Goal: Information Seeking & Learning: Learn about a topic

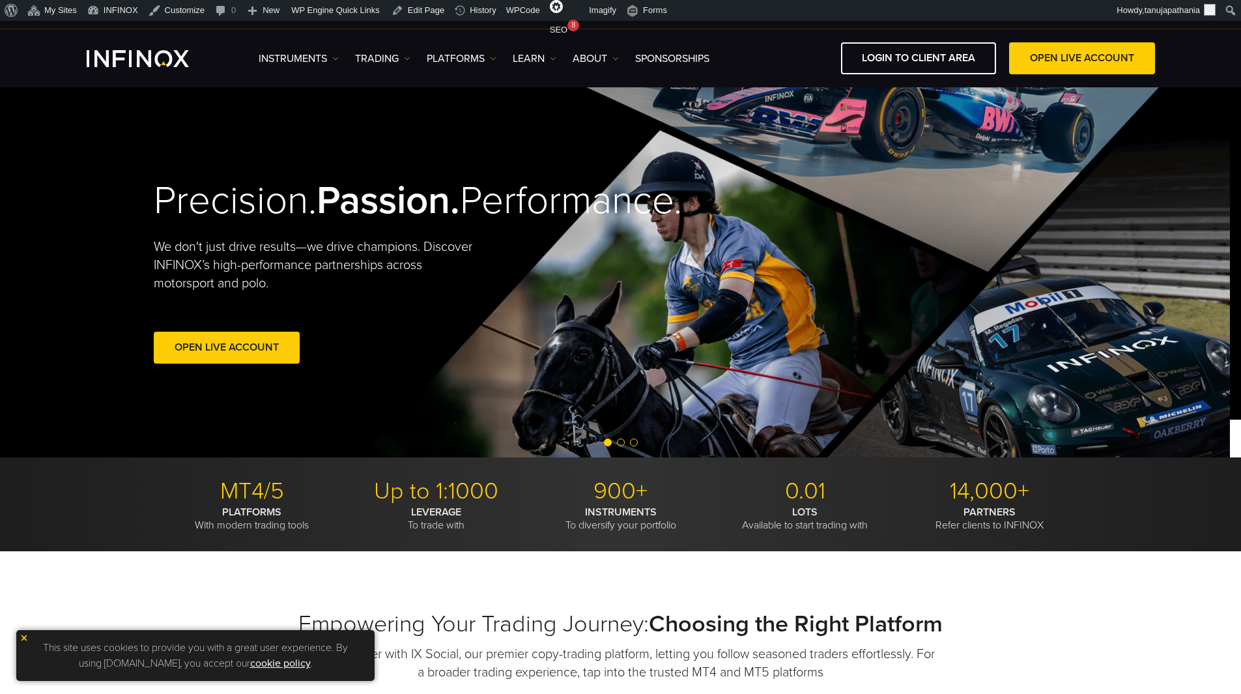
click at [455, 227] on div "Precision. Passion. Performance. We don't just drive results—we drive champions…" at bounding box center [610, 272] width 938 height 370
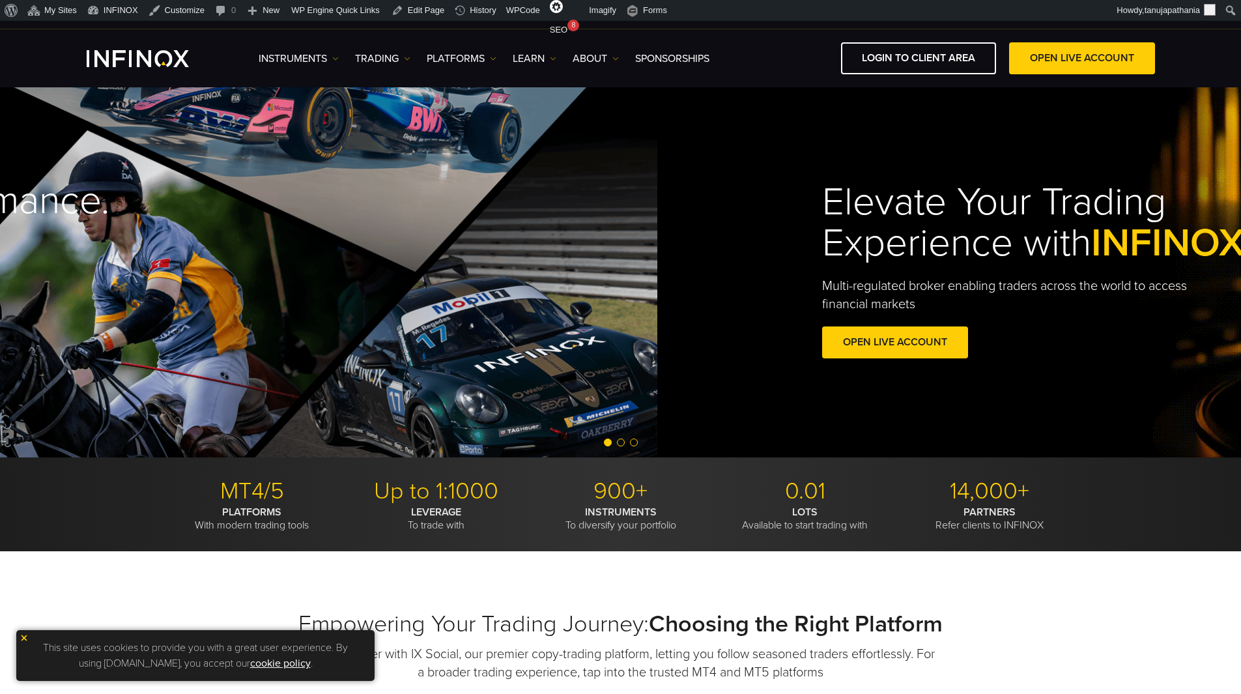
click at [143, 159] on div "Precision. Passion. Performance. We don't just drive results—we drive champions…" at bounding box center [37, 272] width 938 height 370
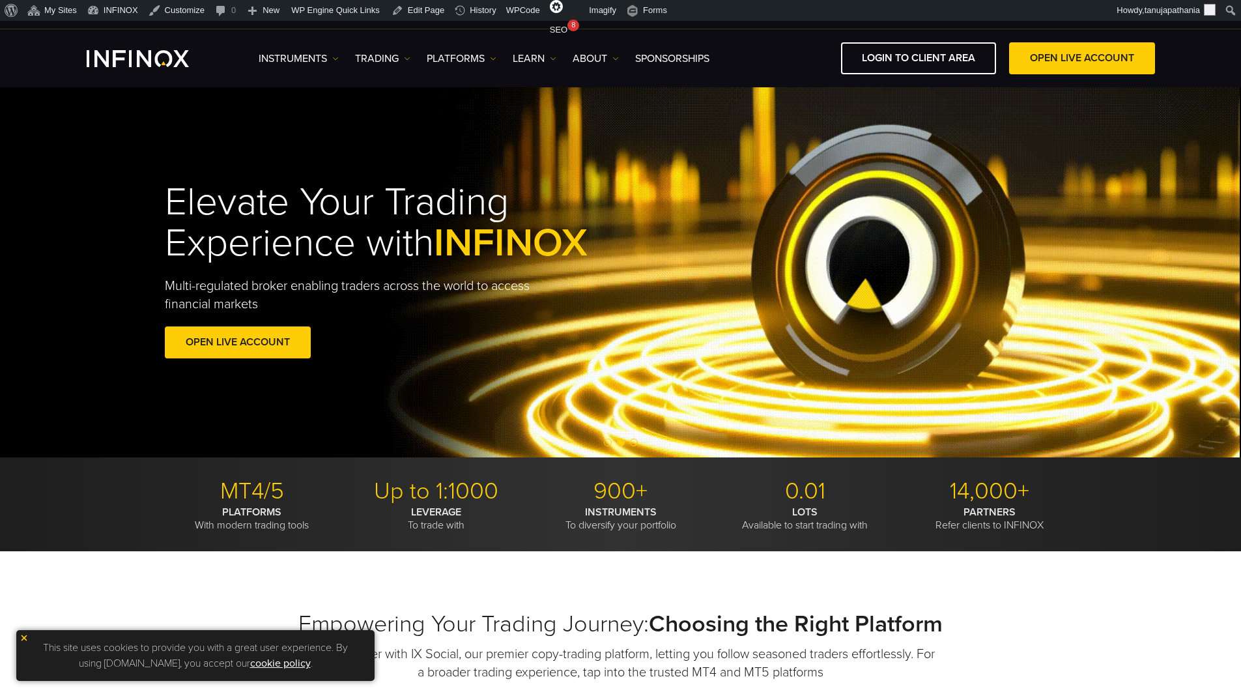
click at [171, 146] on div "Elevate Your Trading Experience with INFINOX Multi-regulated broker enabling tr…" at bounding box center [620, 272] width 1241 height 370
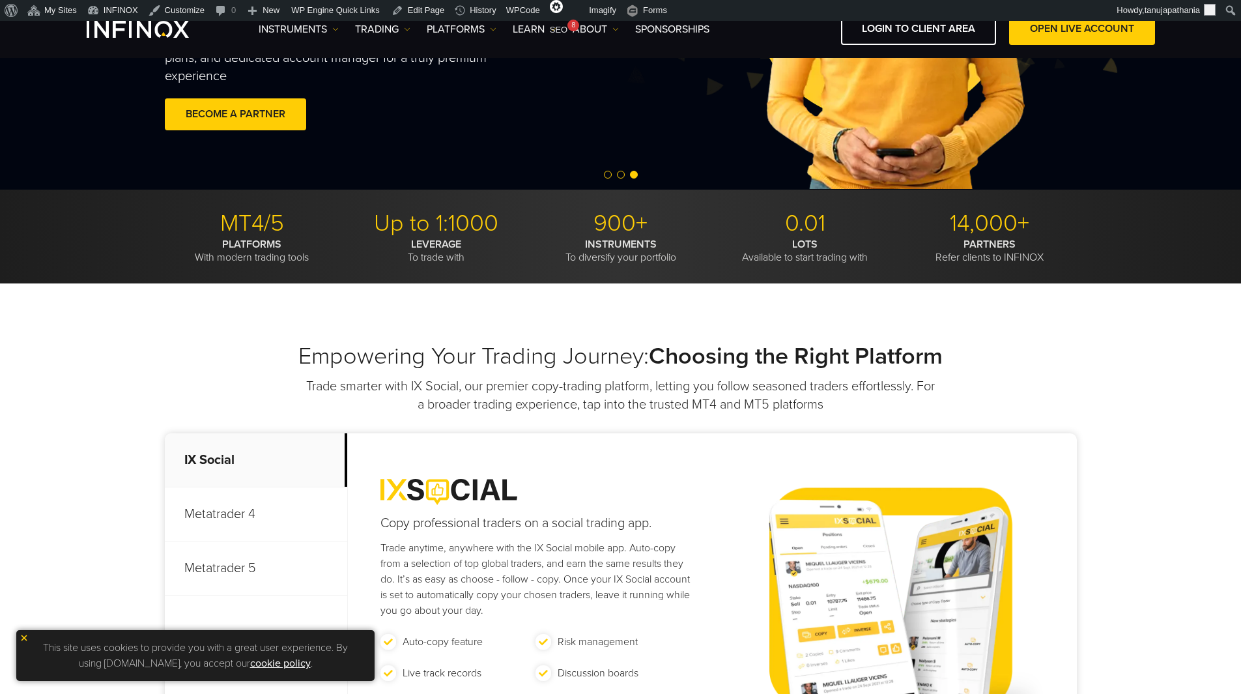
scroll to position [326, 0]
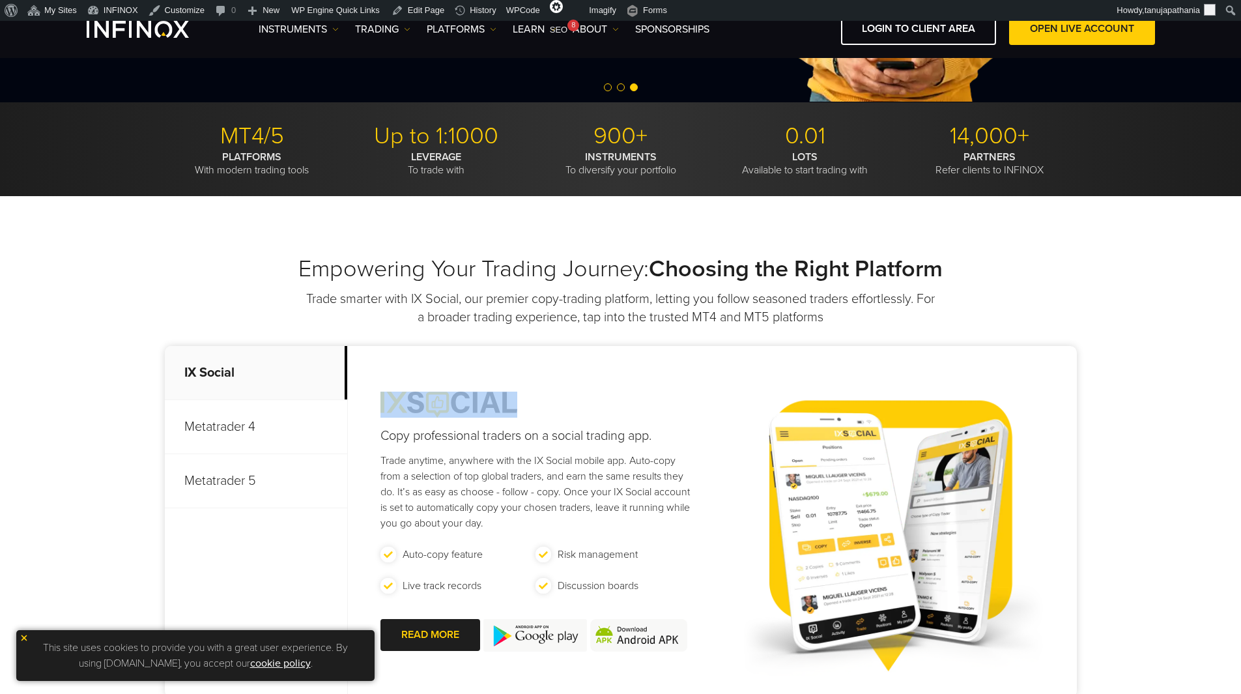
drag, startPoint x: 373, startPoint y: 396, endPoint x: 537, endPoint y: 399, distance: 164.2
click at [537, 399] on div "Copy professional traders on a social trading app. Trade anytime, anywhere with…" at bounding box center [523, 521] width 350 height 351
click at [559, 401] on div "Copy professional traders on a social trading app. Trade anytime, anywhere with…" at bounding box center [523, 521] width 350 height 351
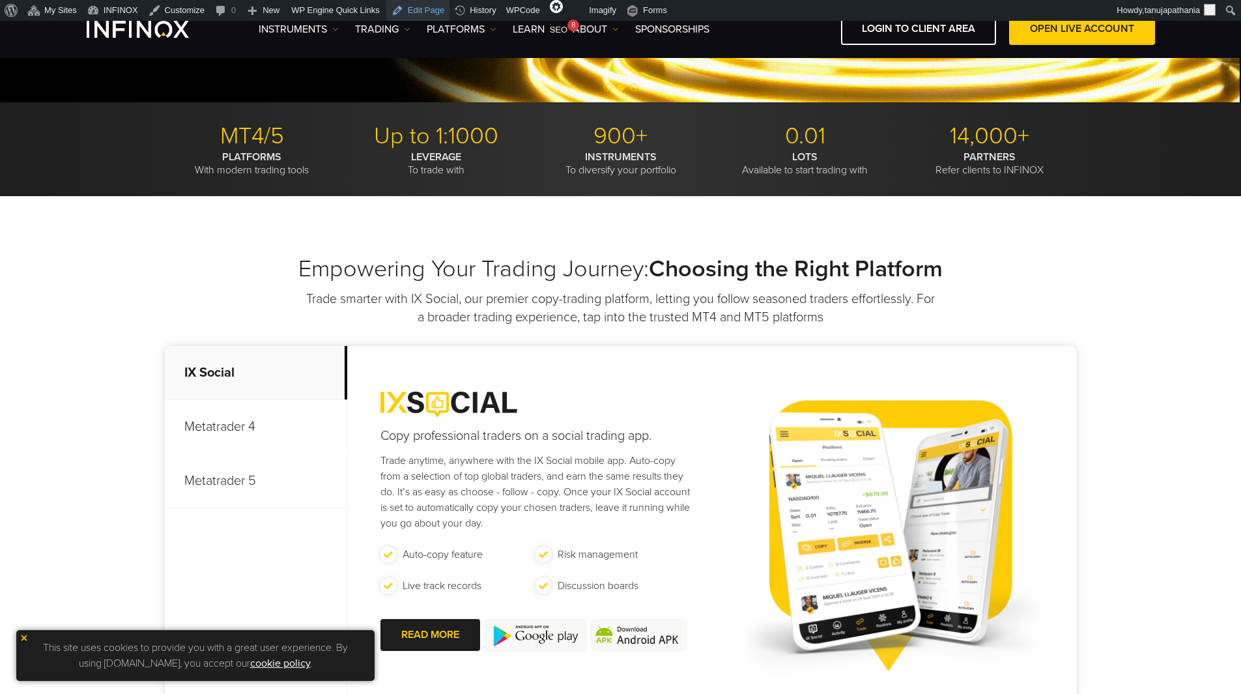
scroll to position [391, 0]
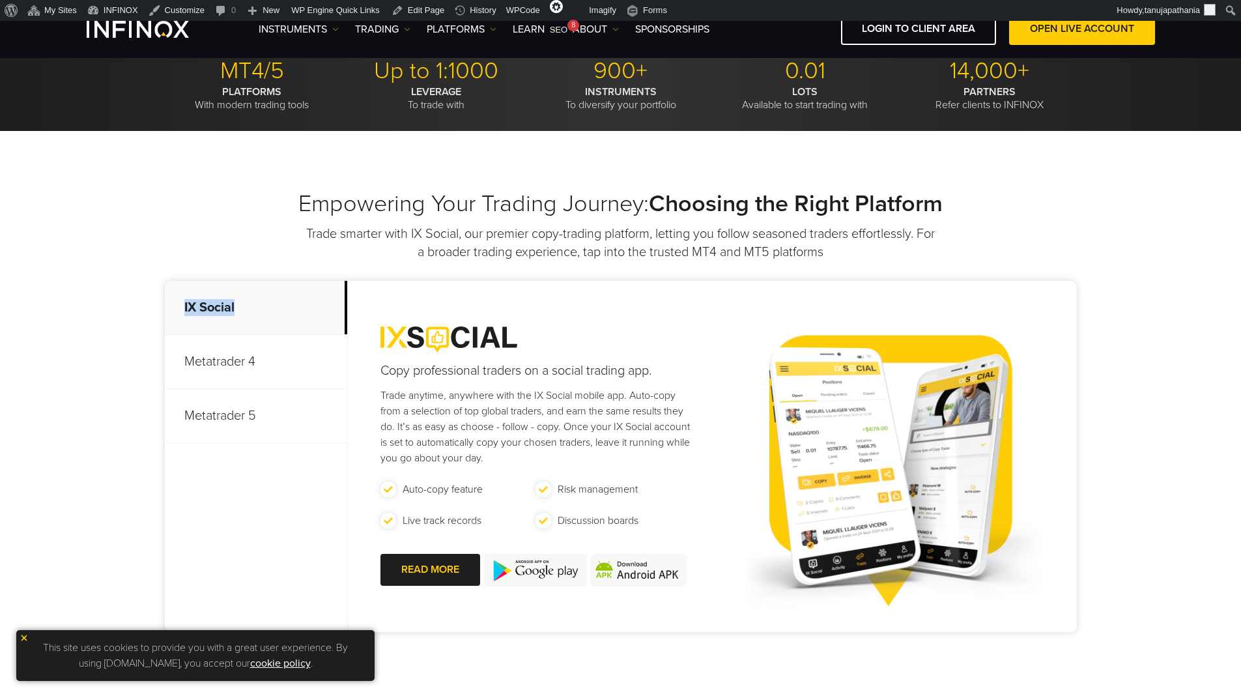
drag, startPoint x: 251, startPoint y: 304, endPoint x: 177, endPoint y: 309, distance: 73.8
click at [177, 309] on p "IX Social" at bounding box center [256, 308] width 182 height 54
copy p "IX Social"
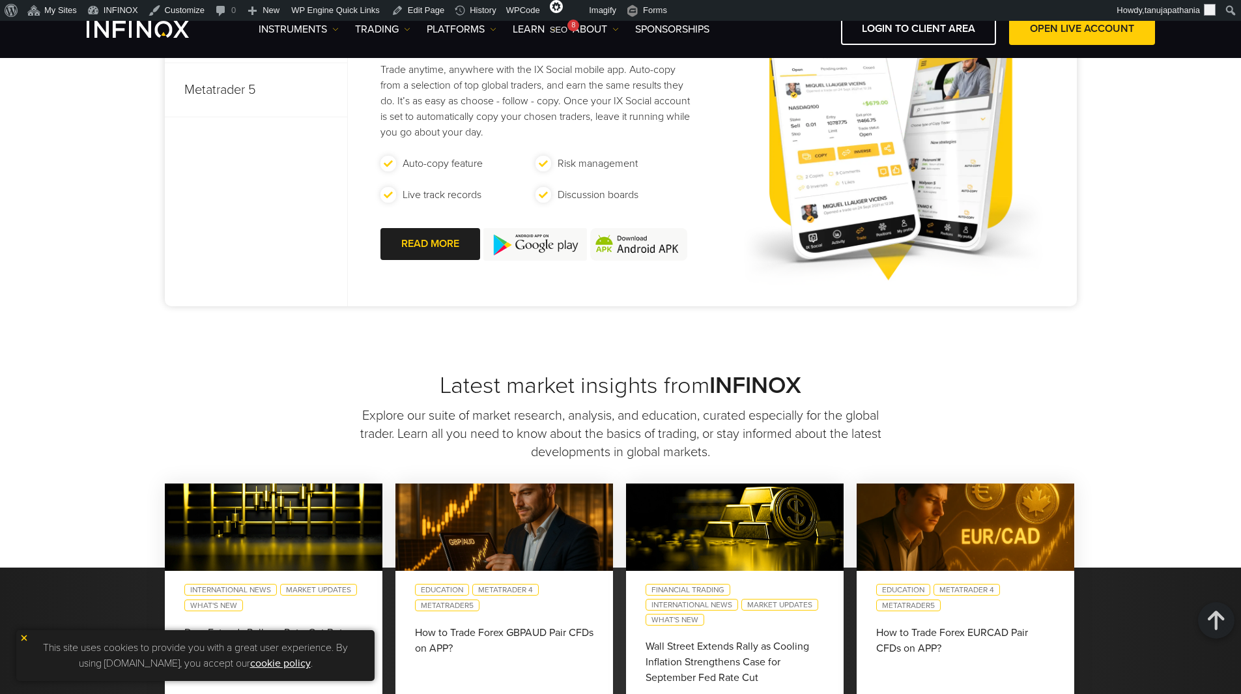
scroll to position [456, 0]
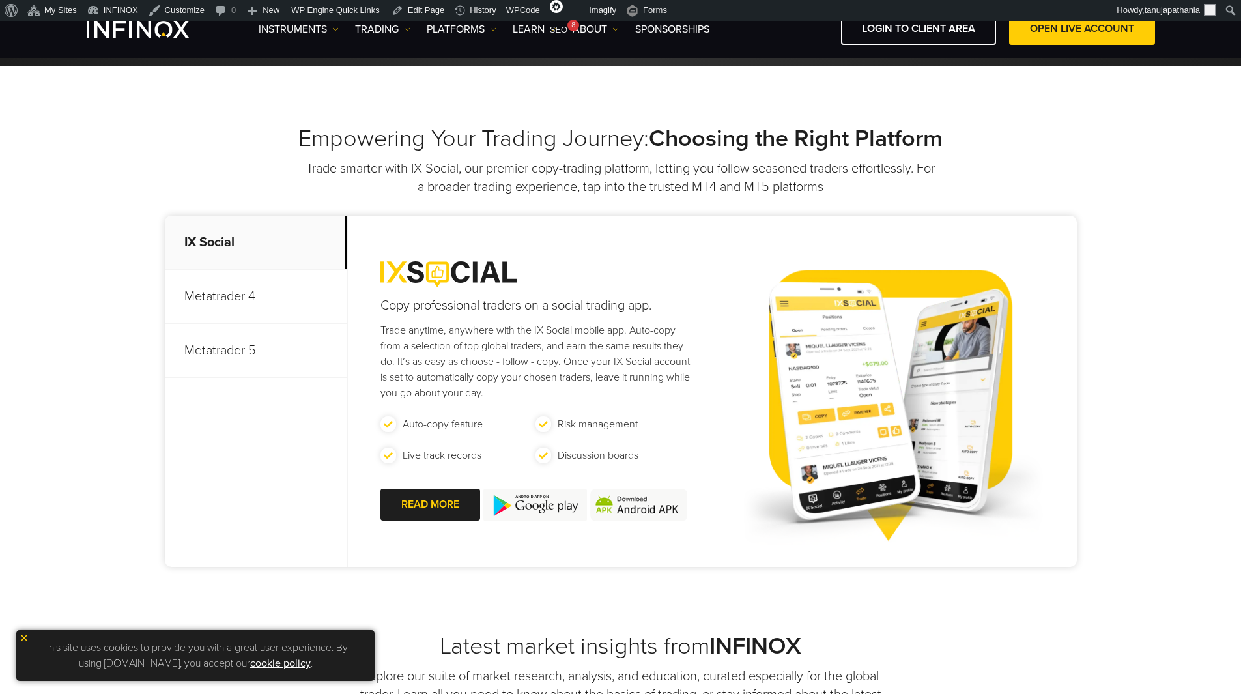
click at [386, 129] on h2 "Empowering Your Trading Journey: Choosing the Right Platform" at bounding box center [621, 138] width 912 height 29
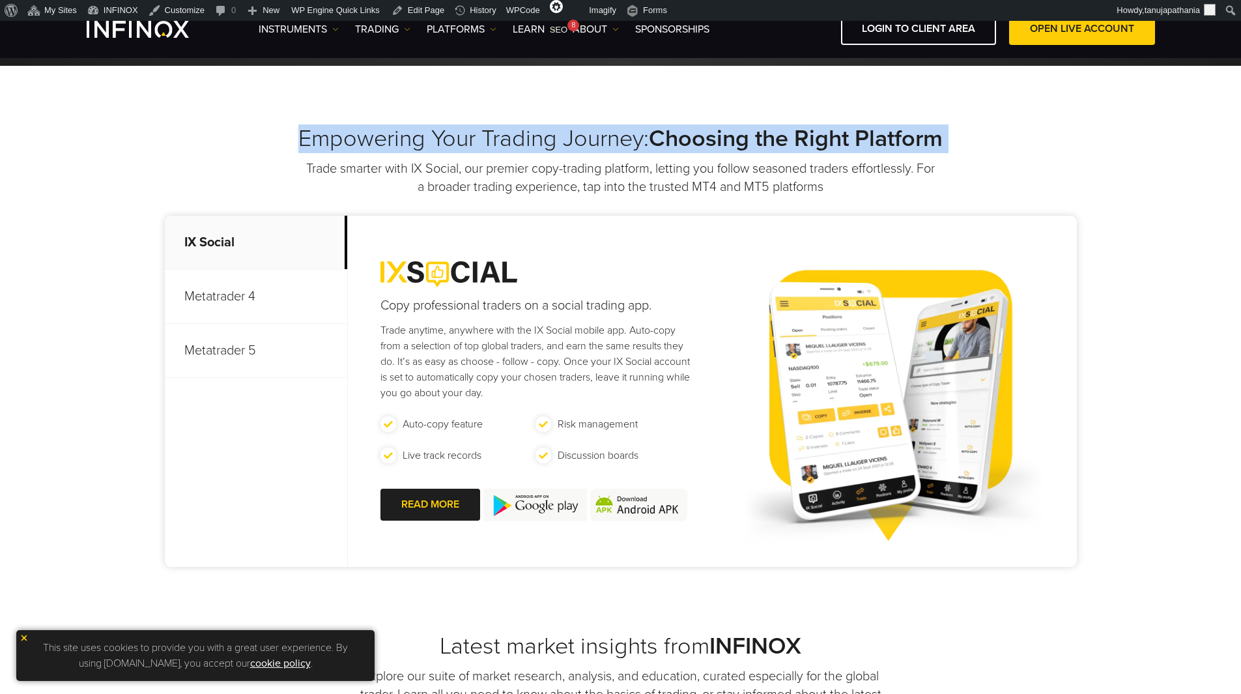
click at [386, 129] on h2 "Empowering Your Trading Journey: Choosing the Right Platform" at bounding box center [621, 138] width 912 height 29
copy div "Empowering Your Trading Journey: Choosing the Right Platform"
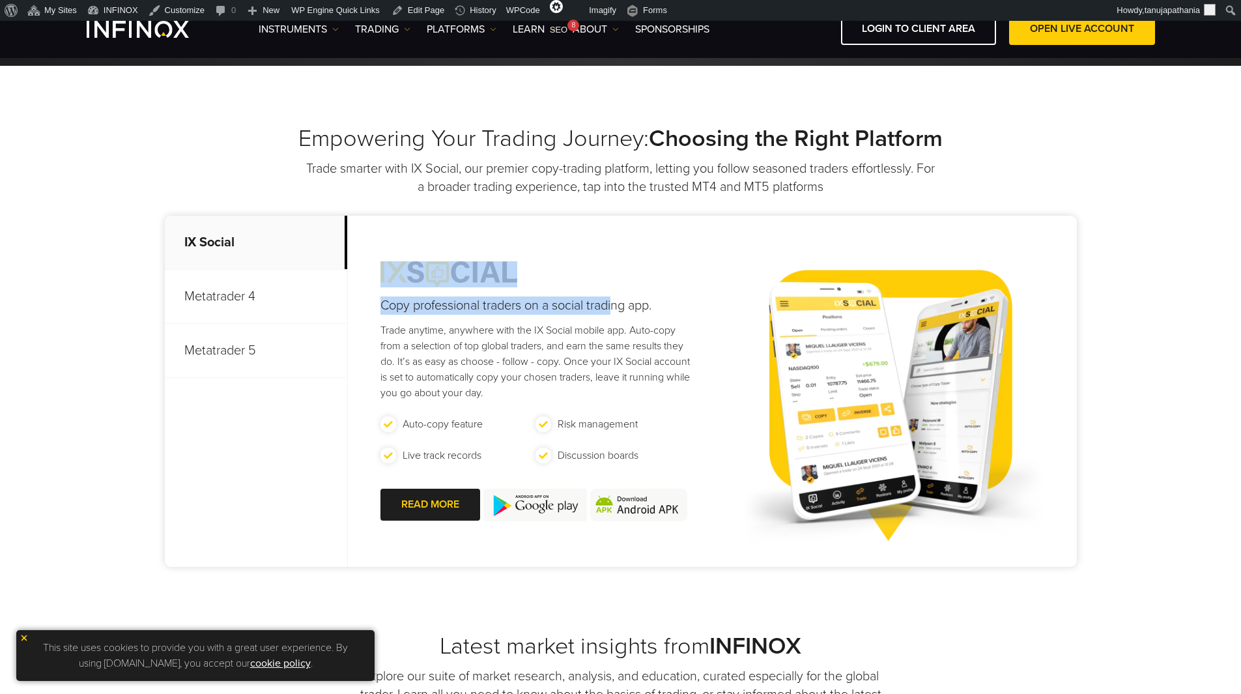
drag, startPoint x: 474, startPoint y: 283, endPoint x: 616, endPoint y: 300, distance: 143.0
click at [616, 300] on div "Copy professional traders on a social trading app. Trade anytime, anywhere with…" at bounding box center [523, 391] width 350 height 351
click at [612, 302] on h4 "Copy professional traders on a social trading app." at bounding box center [536, 305] width 311 height 18
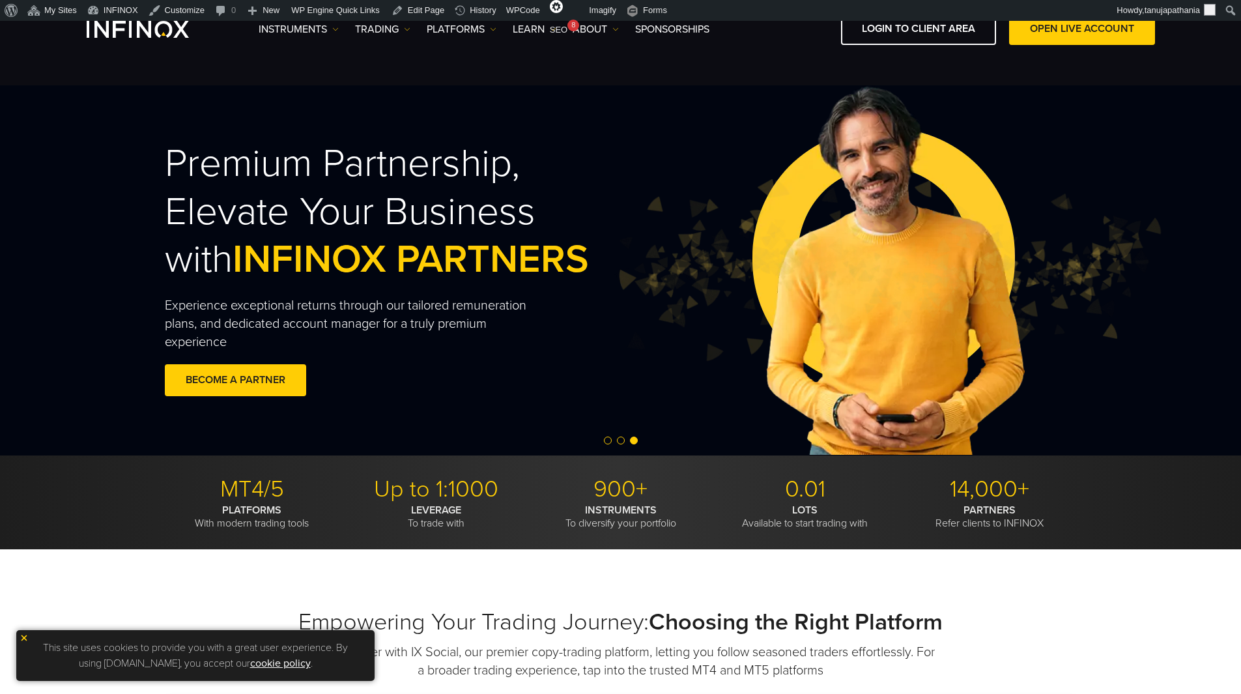
scroll to position [262, 0]
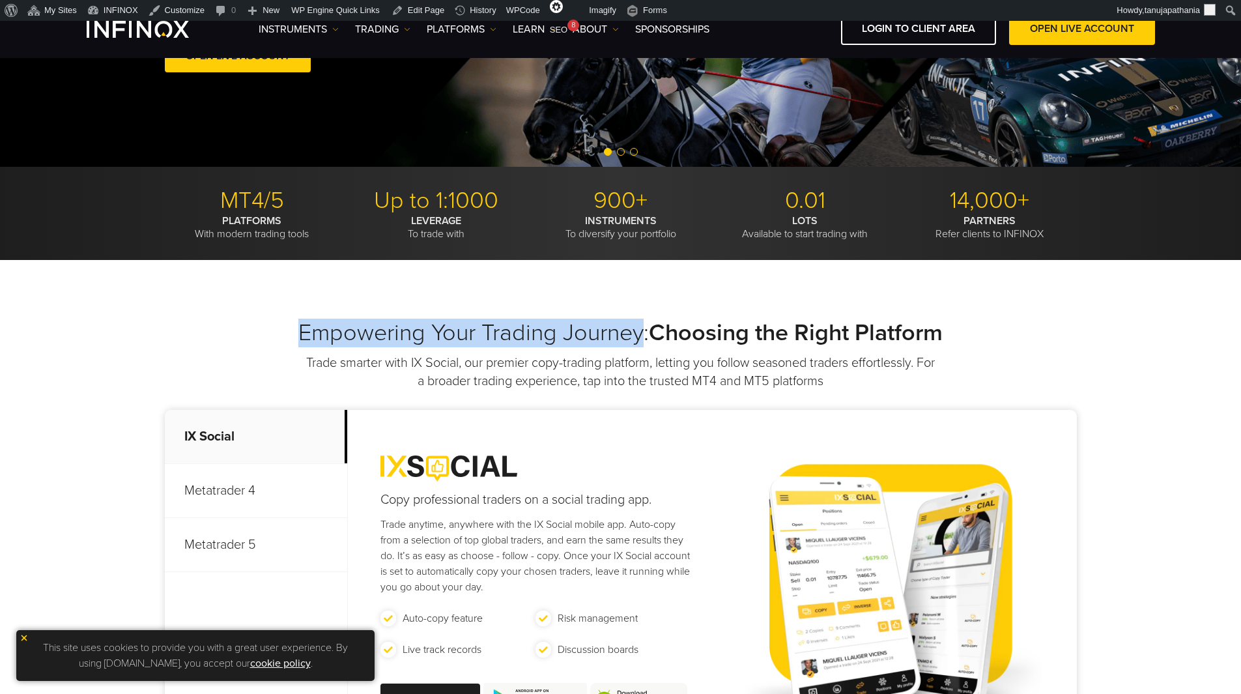
drag, startPoint x: 293, startPoint y: 324, endPoint x: 638, endPoint y: 332, distance: 345.4
click at [638, 332] on h2 "Empowering Your Trading Journey: Choosing the Right Platform" at bounding box center [621, 333] width 912 height 29
copy h2 "Empowering Your Trading Journey"
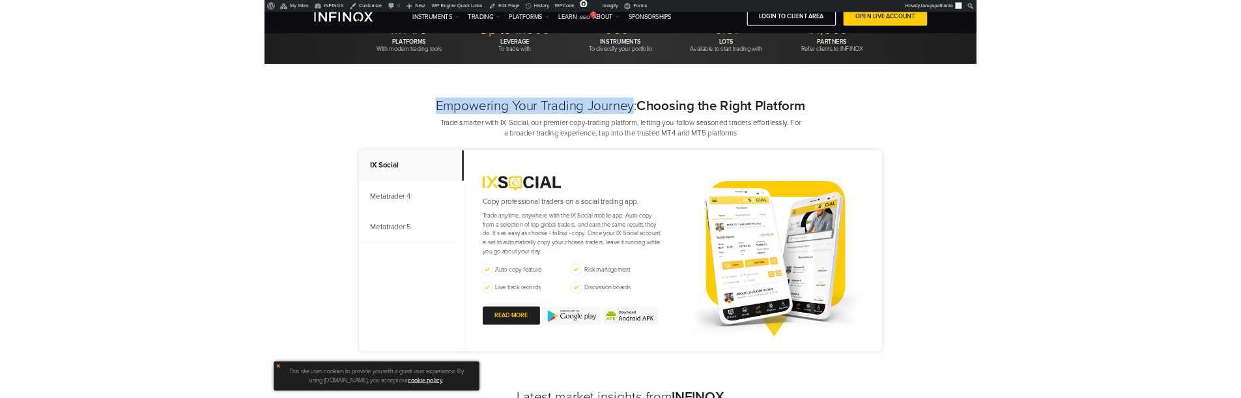
scroll to position [392, 0]
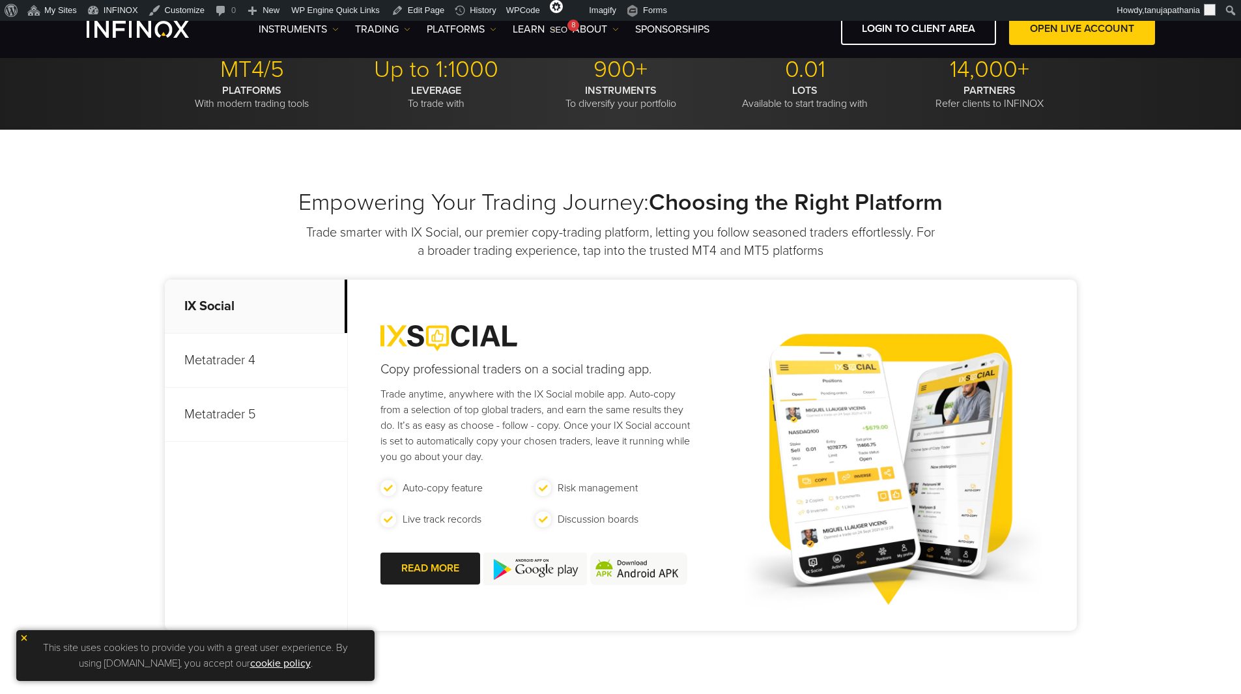
click at [385, 220] on div "Empowering Your Trading Journey: Choosing the Right Platform Trade smarter with…" at bounding box center [621, 224] width 912 height 72
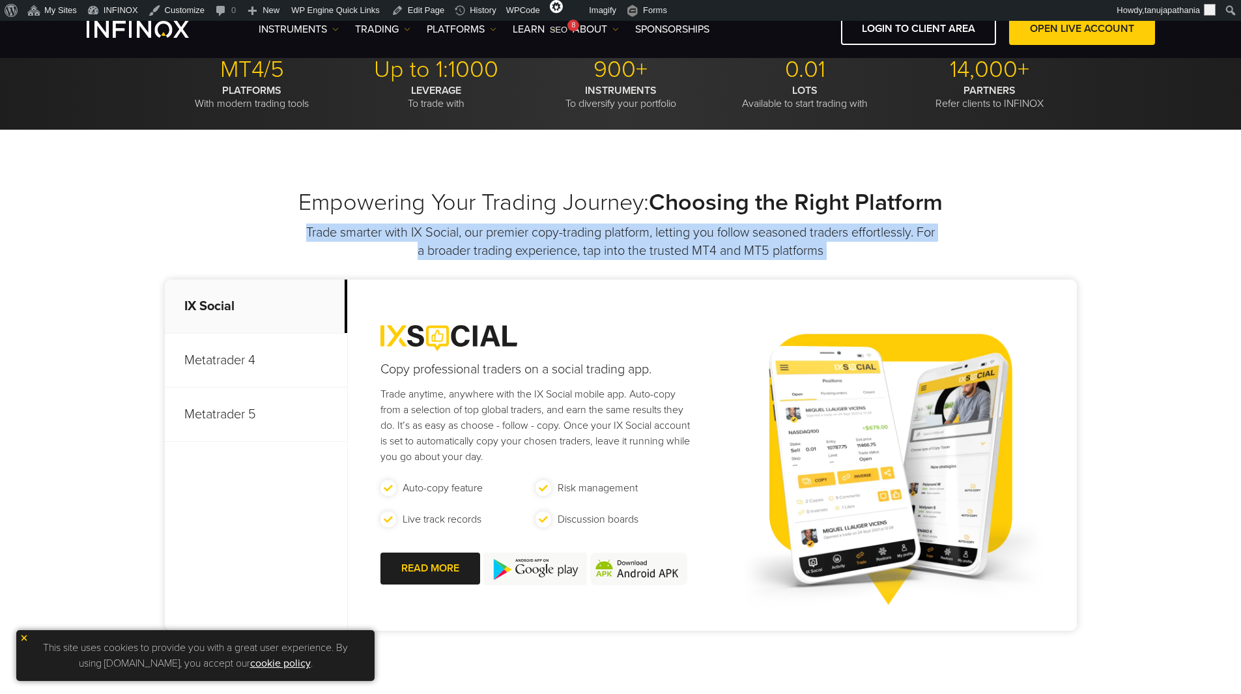
click at [385, 220] on div "Empowering Your Trading Journey: Choosing the Right Platform Trade smarter with…" at bounding box center [621, 224] width 912 height 72
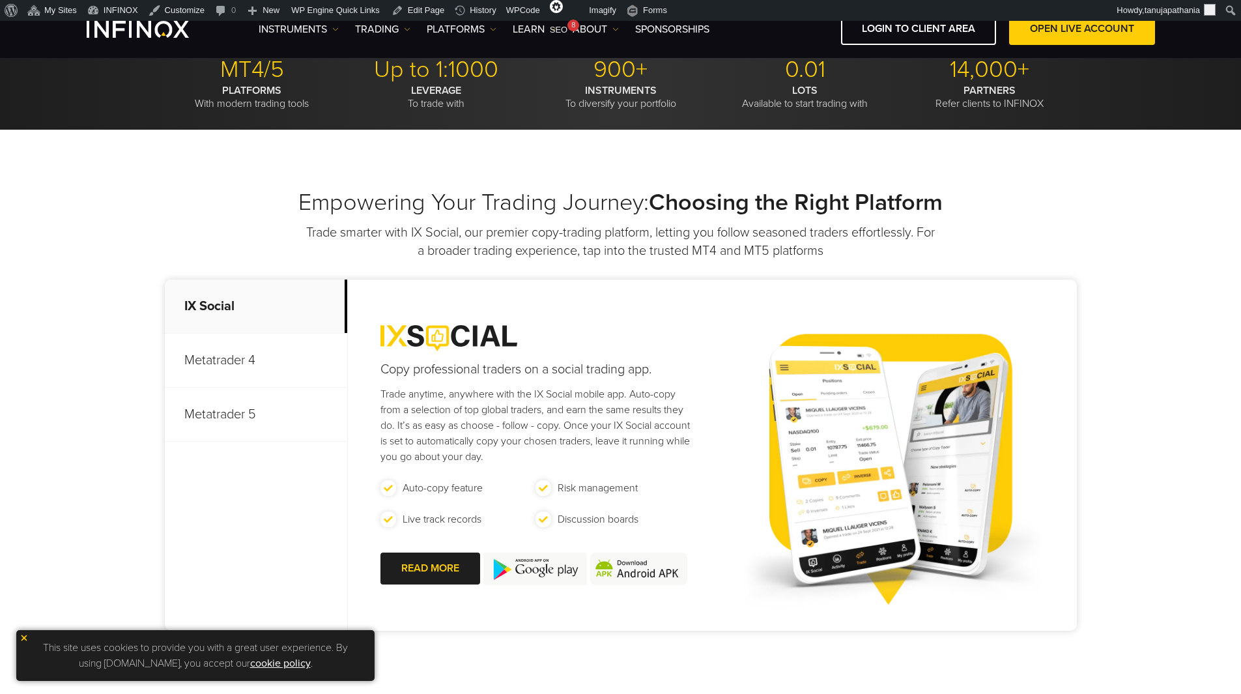
click at [399, 214] on h2 "Empowering Your Trading Journey: Choosing the Right Platform" at bounding box center [621, 202] width 912 height 29
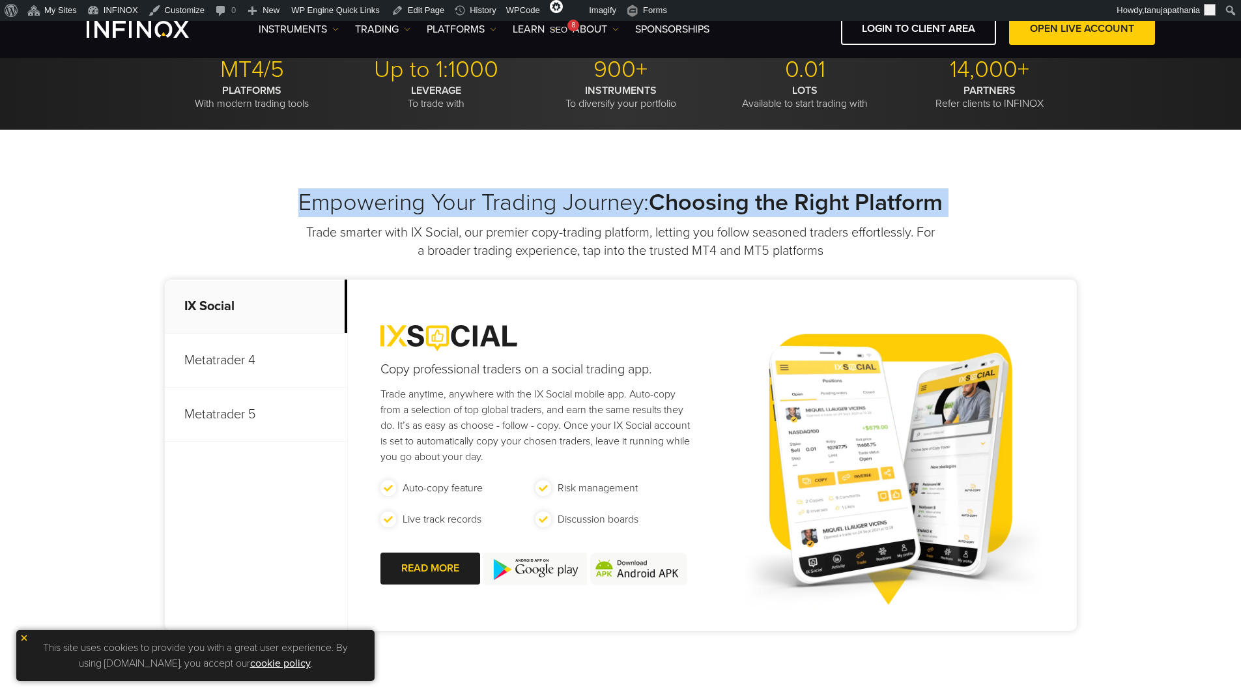
click at [399, 214] on h2 "Empowering Your Trading Journey: Choosing the Right Platform" at bounding box center [621, 202] width 912 height 29
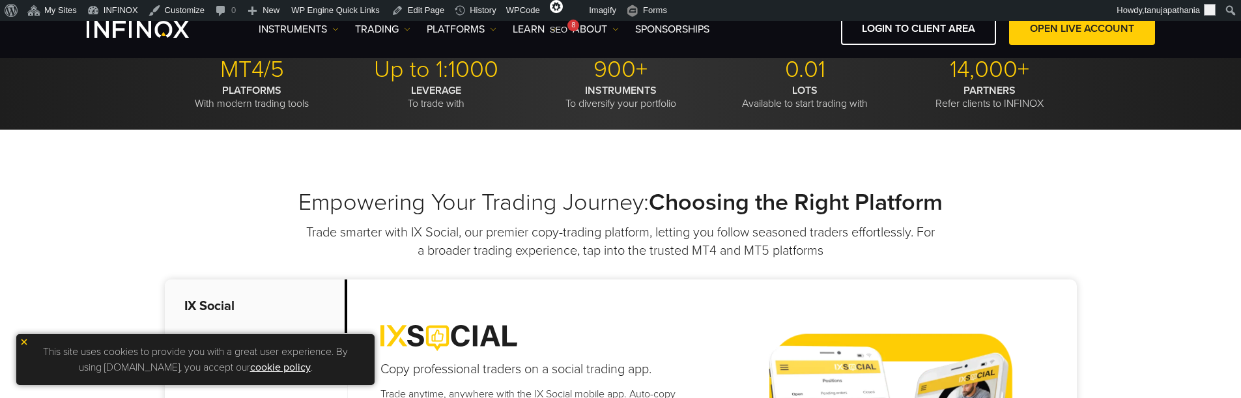
click at [446, 233] on p "Trade smarter with IX Social, our premier copy-trading platform, letting you fo…" at bounding box center [621, 241] width 632 height 36
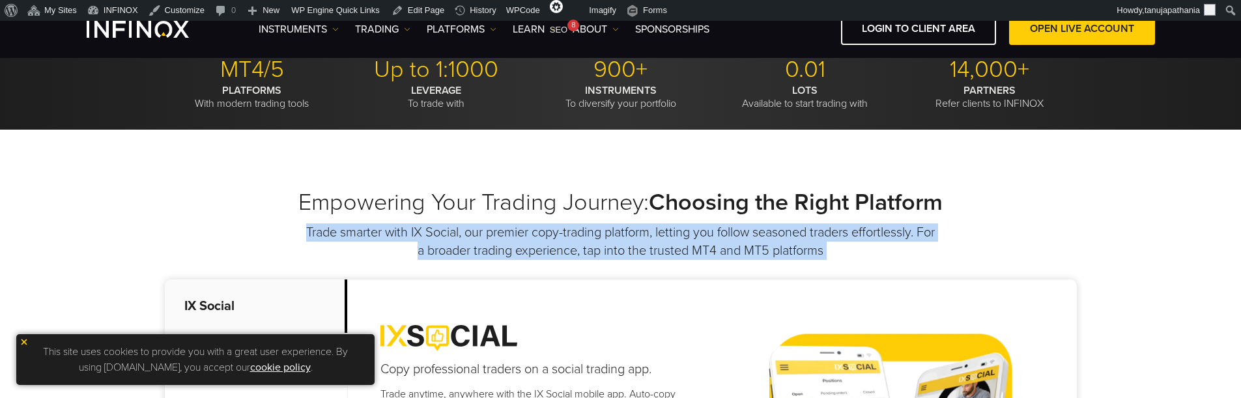
click at [446, 233] on p "Trade smarter with IX Social, our premier copy-trading platform, letting you fo…" at bounding box center [621, 241] width 632 height 36
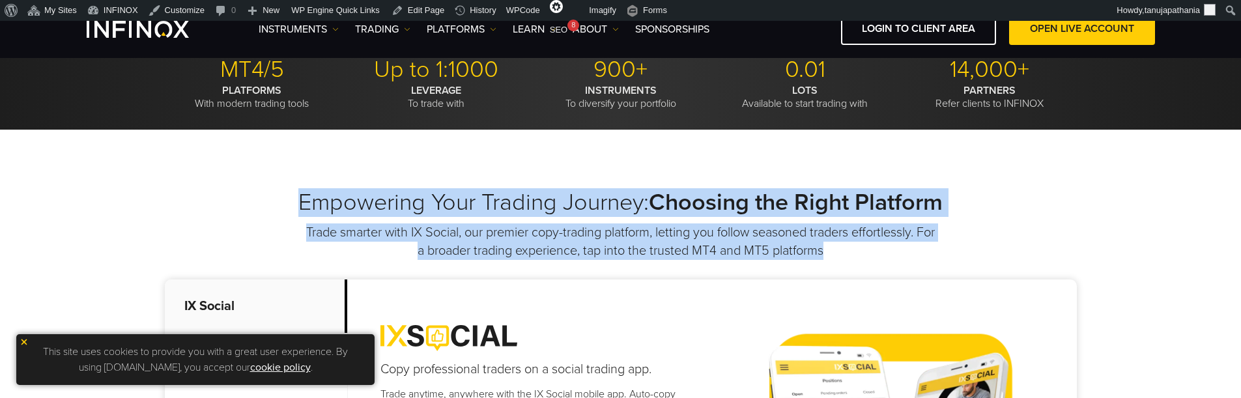
drag, startPoint x: 296, startPoint y: 195, endPoint x: 924, endPoint y: 254, distance: 630.3
click at [924, 254] on div "Empowering Your Trading Journey: Choosing the Right Platform Trade smarter with…" at bounding box center [621, 224] width 912 height 72
click at [924, 254] on p "Trade smarter with IX Social, our premier copy-trading platform, letting you fo…" at bounding box center [621, 241] width 632 height 36
drag, startPoint x: 302, startPoint y: 198, endPoint x: 855, endPoint y: 253, distance: 556.0
click at [855, 253] on div "Empowering Your Trading Journey: Choosing the Right Platform Trade smarter with…" at bounding box center [621, 224] width 912 height 72
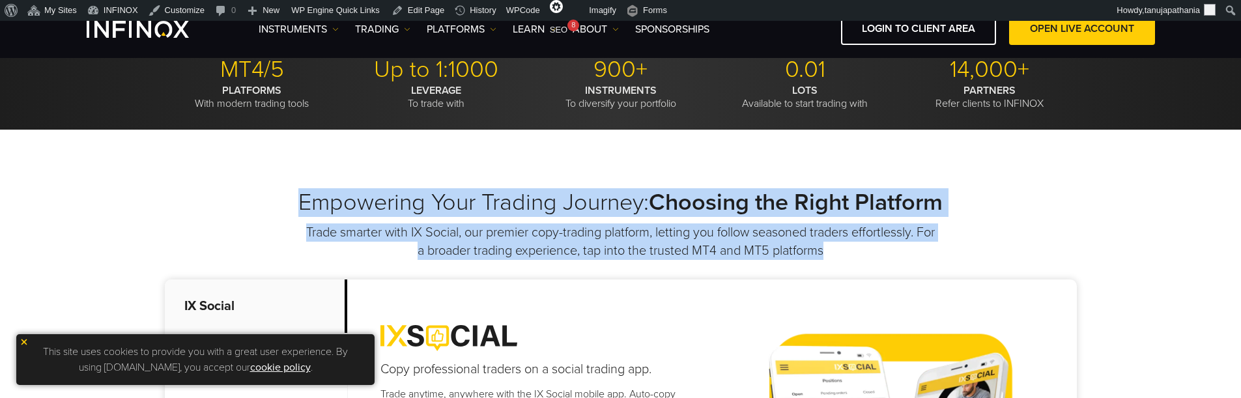
click at [855, 253] on p "Trade smarter with IX Social, our premier copy-trading platform, letting you fo…" at bounding box center [621, 241] width 632 height 36
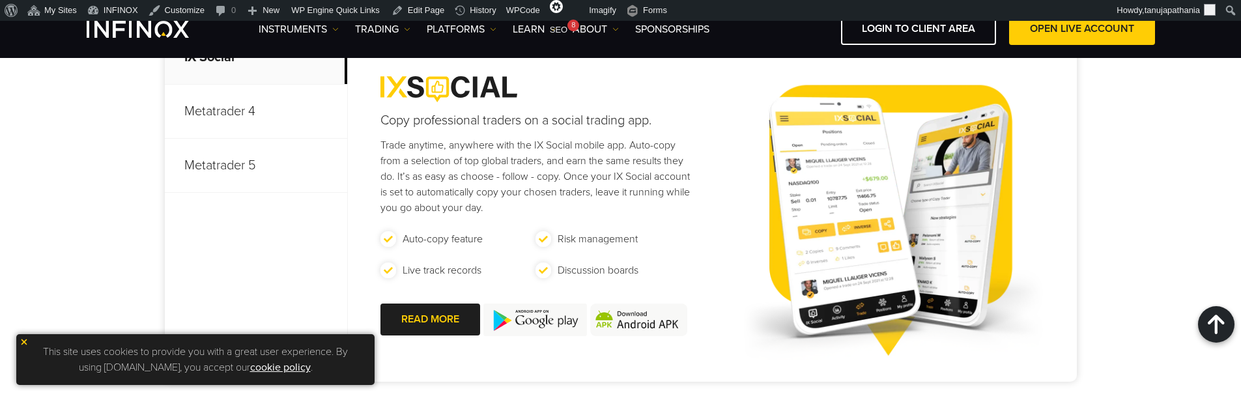
scroll to position [718, 0]
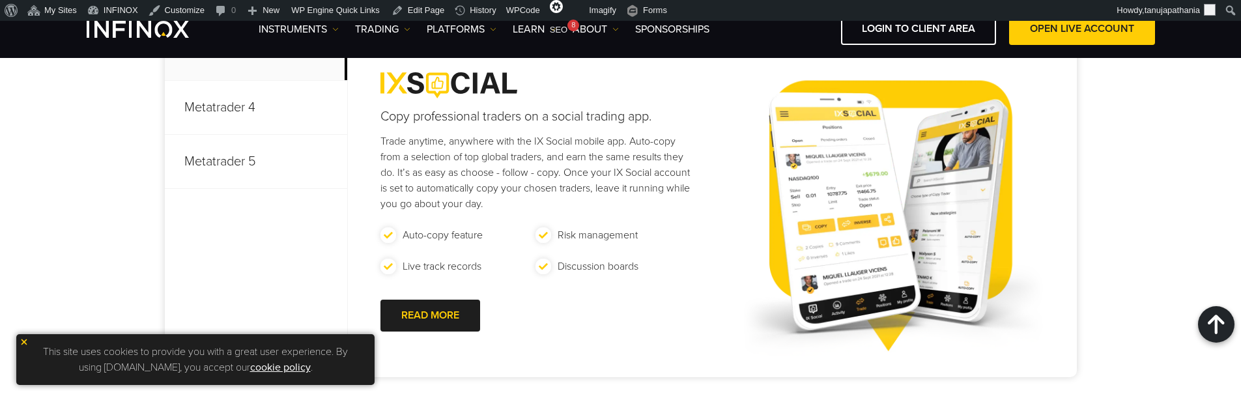
drag, startPoint x: 356, startPoint y: 84, endPoint x: 555, endPoint y: 117, distance: 201.5
click at [554, 115] on div "Copy professional traders on a social trading app. Trade anytime, anywhere with…" at bounding box center [523, 202] width 350 height 351
click at [621, 297] on div "Copy professional traders on a social trading app. Trade anytime, anywhere with…" at bounding box center [523, 202] width 350 height 351
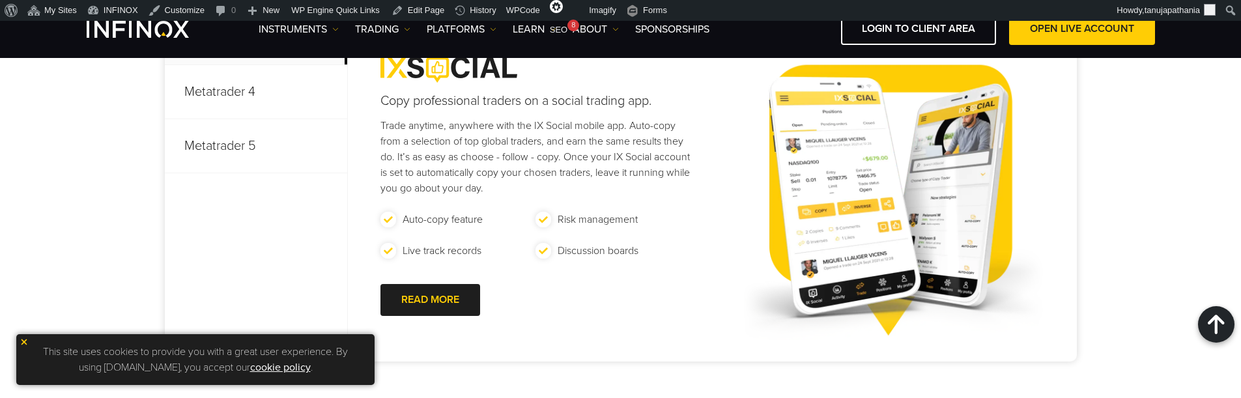
scroll to position [710, 0]
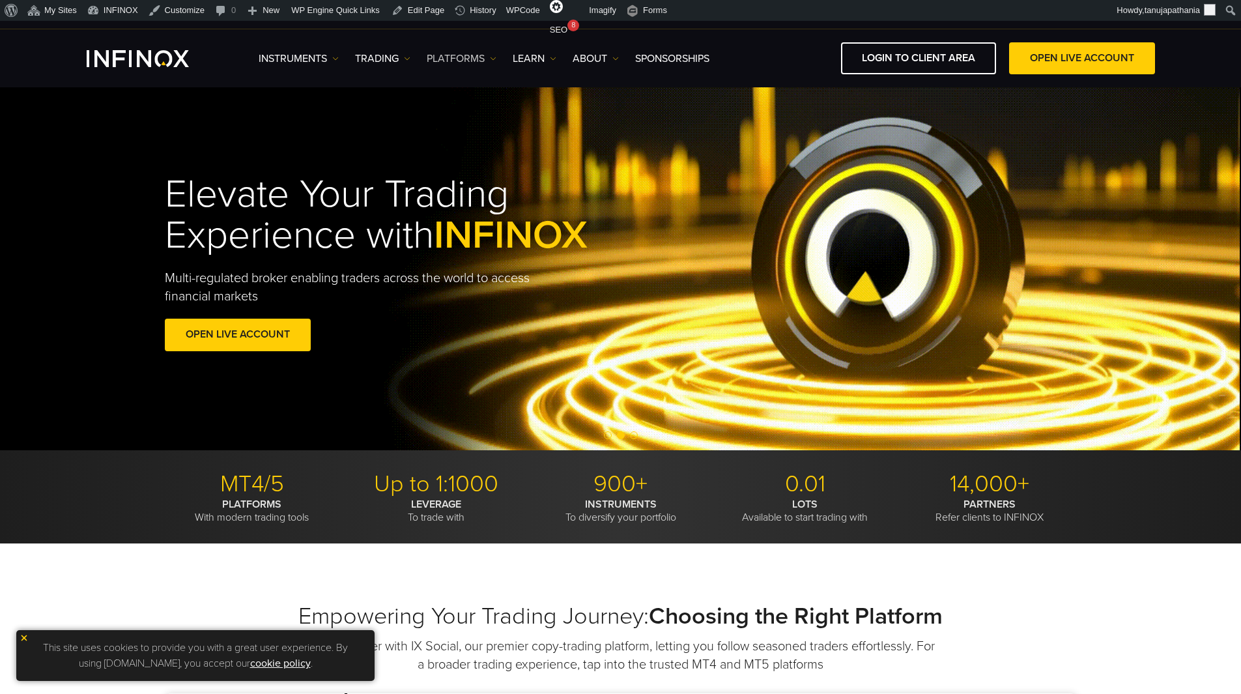
click at [442, 57] on link "PLATFORMS" at bounding box center [462, 59] width 70 height 16
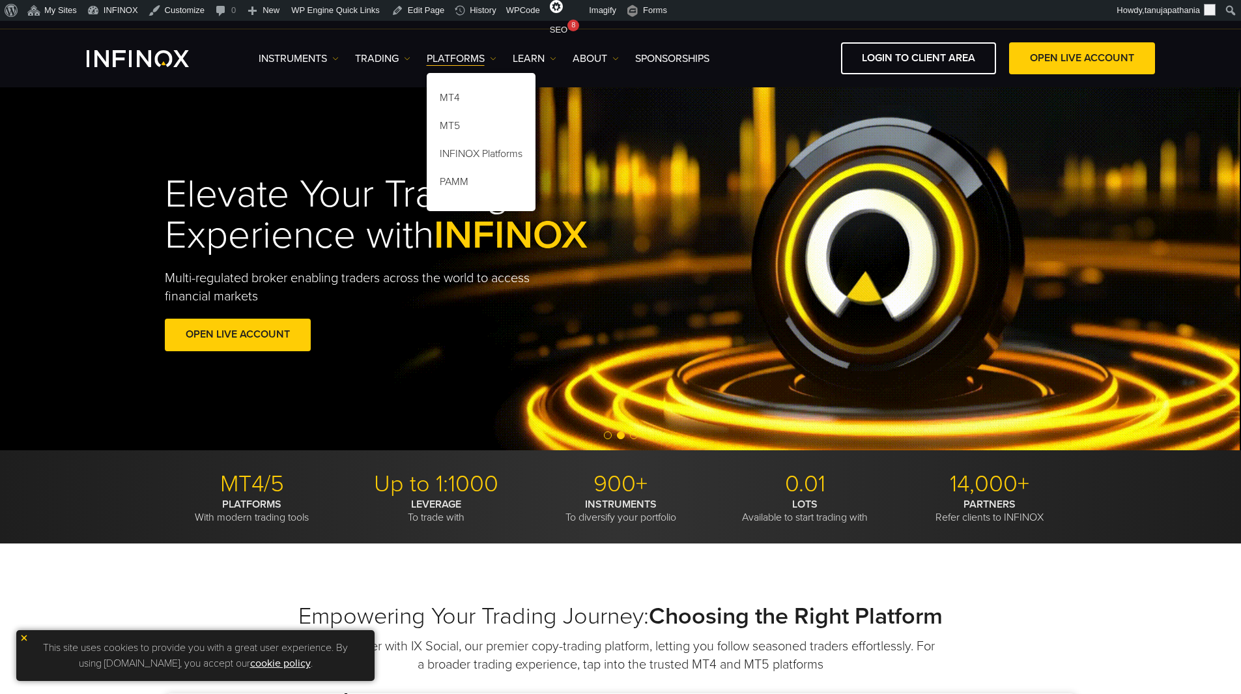
click at [813, 201] on div "Elevate Your Trading Experience with INFINOX Multi-regulated broker enabling tr…" at bounding box center [621, 264] width 938 height 220
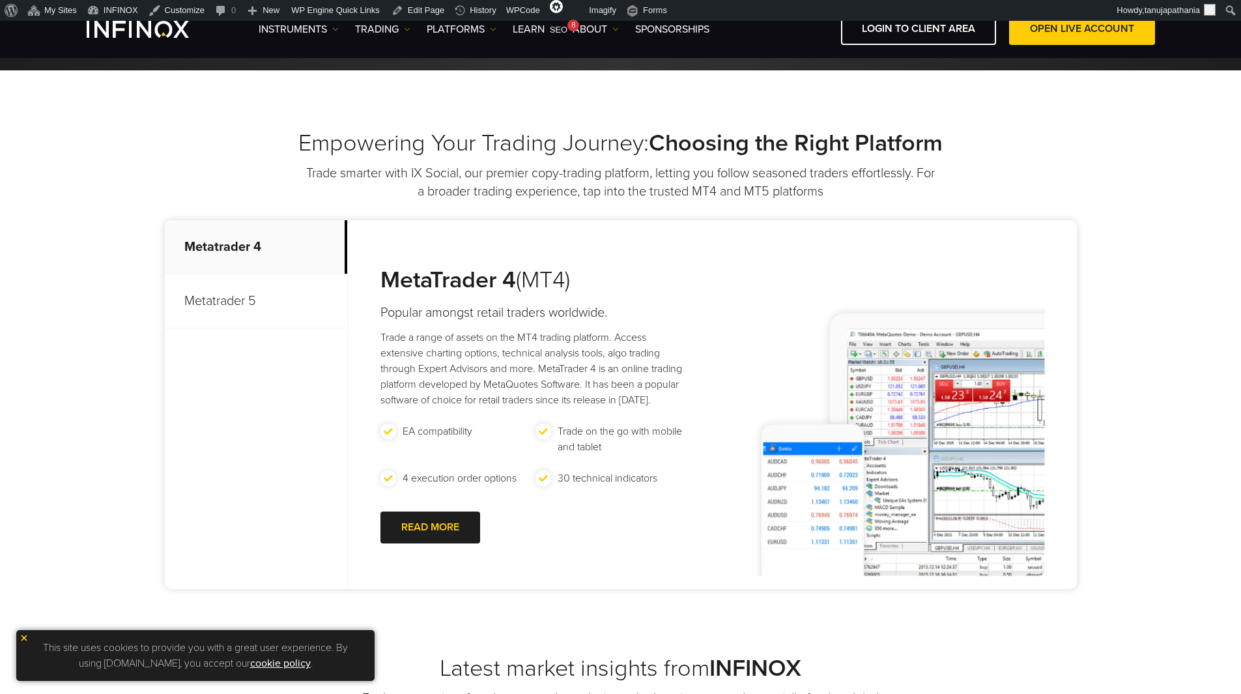
scroll to position [456, 0]
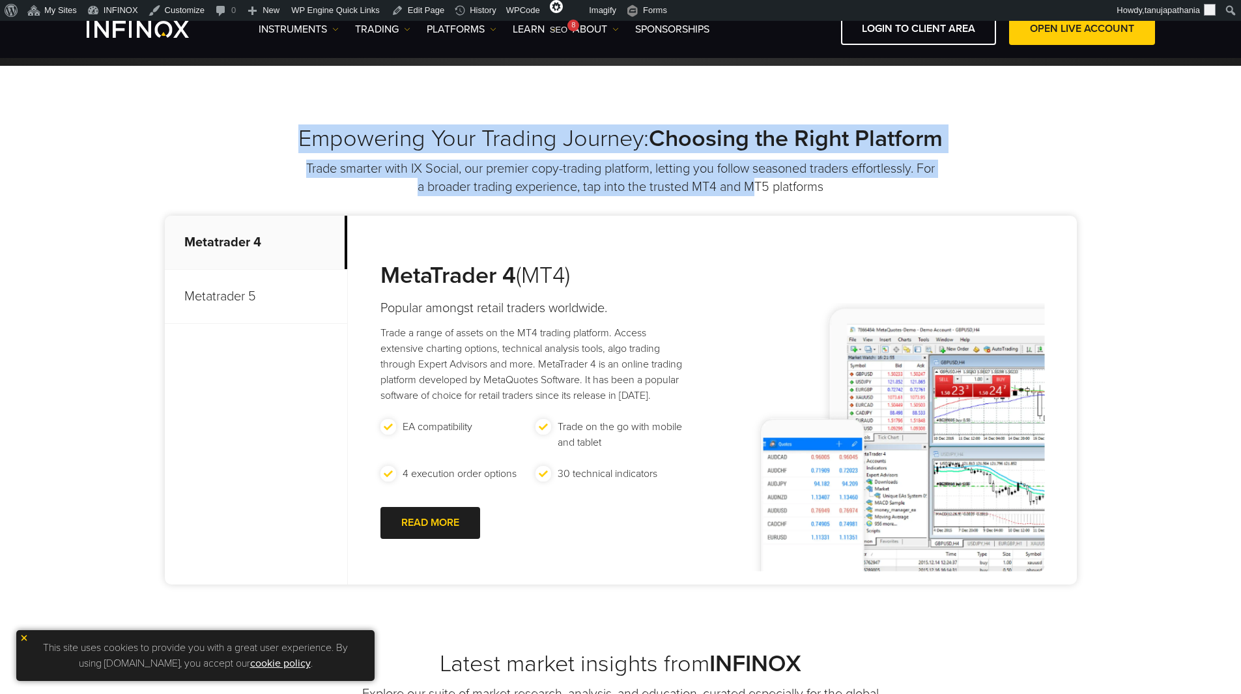
drag, startPoint x: 300, startPoint y: 136, endPoint x: 856, endPoint y: 192, distance: 558.6
click at [811, 188] on div "Empowering Your Trading Journey: Choosing the Right Platform Trade smarter with…" at bounding box center [621, 160] width 912 height 72
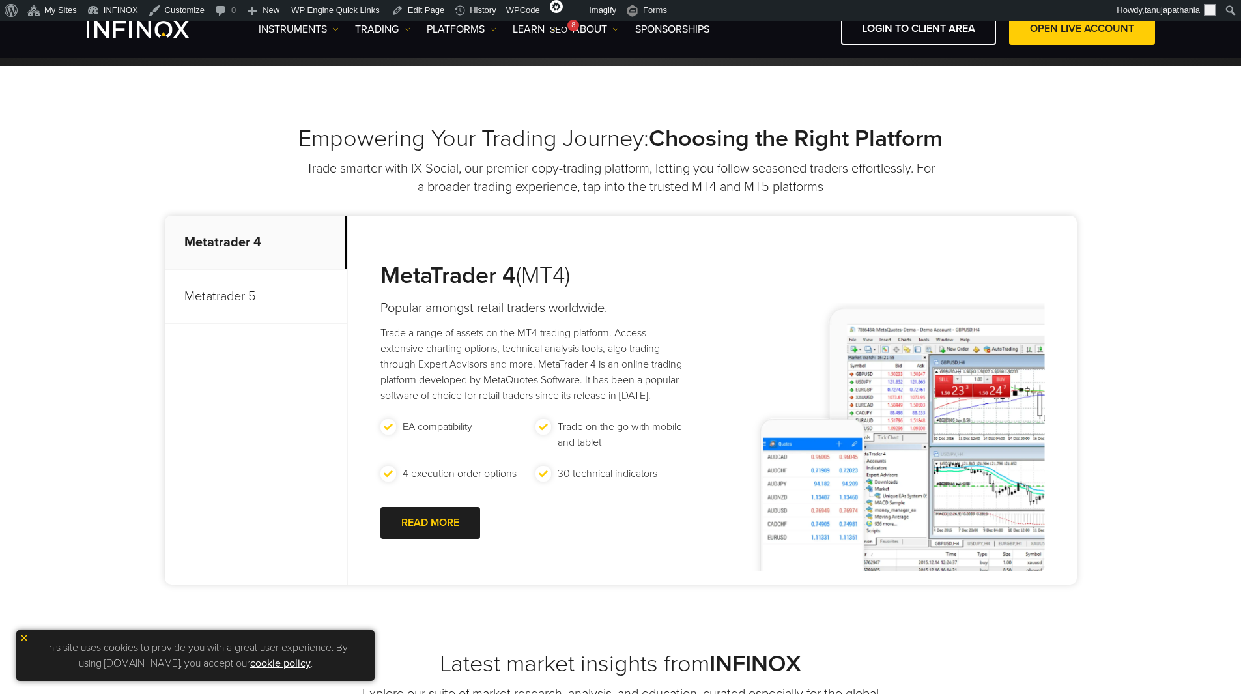
click at [858, 192] on p "Trade smarter with IX Social, our premier copy-trading platform, letting you fo…" at bounding box center [621, 178] width 632 height 36
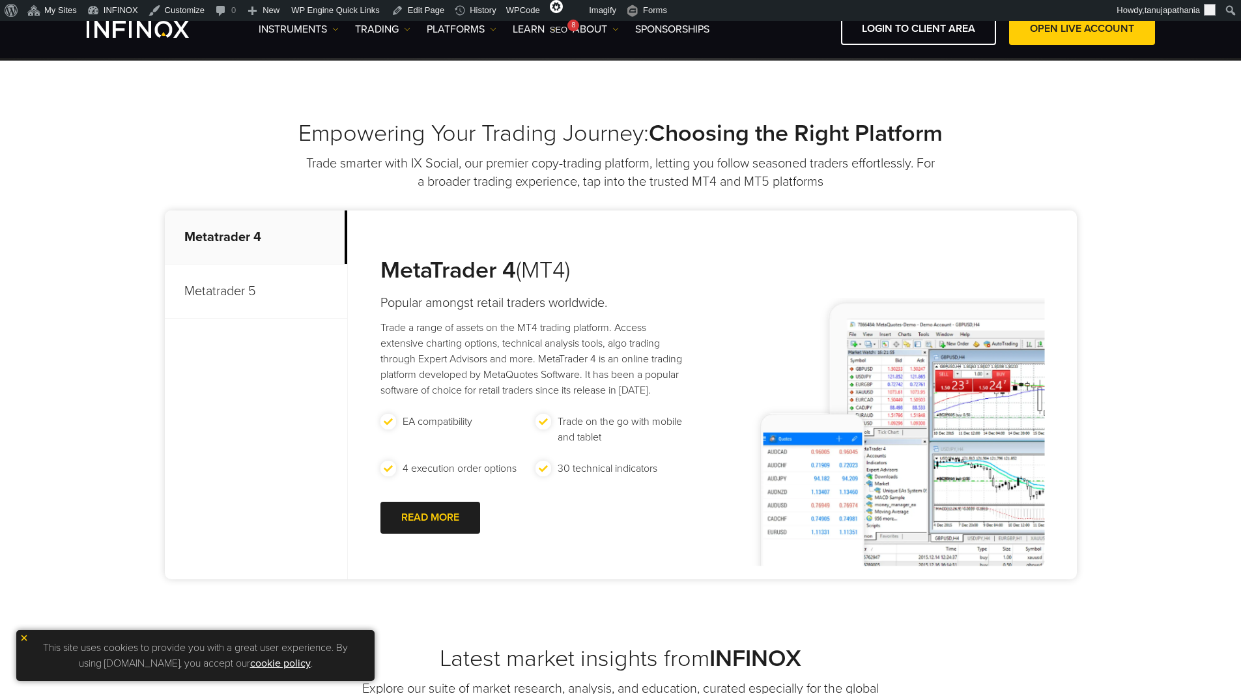
scroll to position [456, 0]
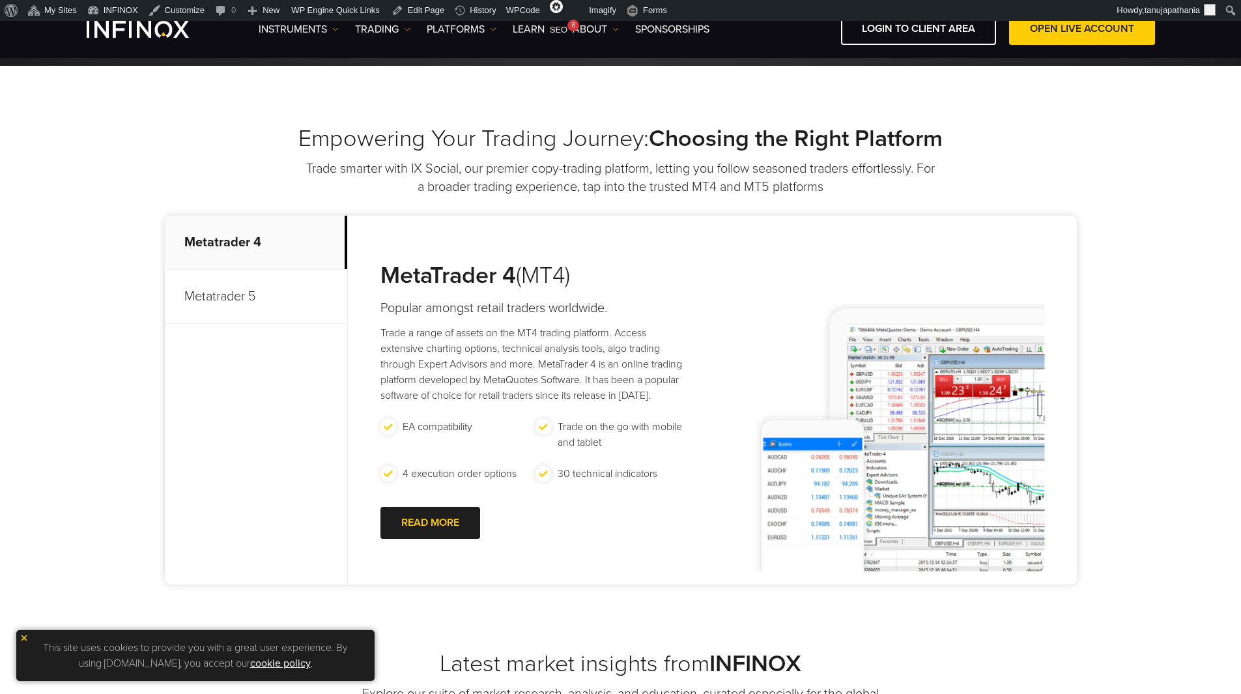
click at [232, 301] on p "Metatrader 5" at bounding box center [256, 297] width 182 height 54
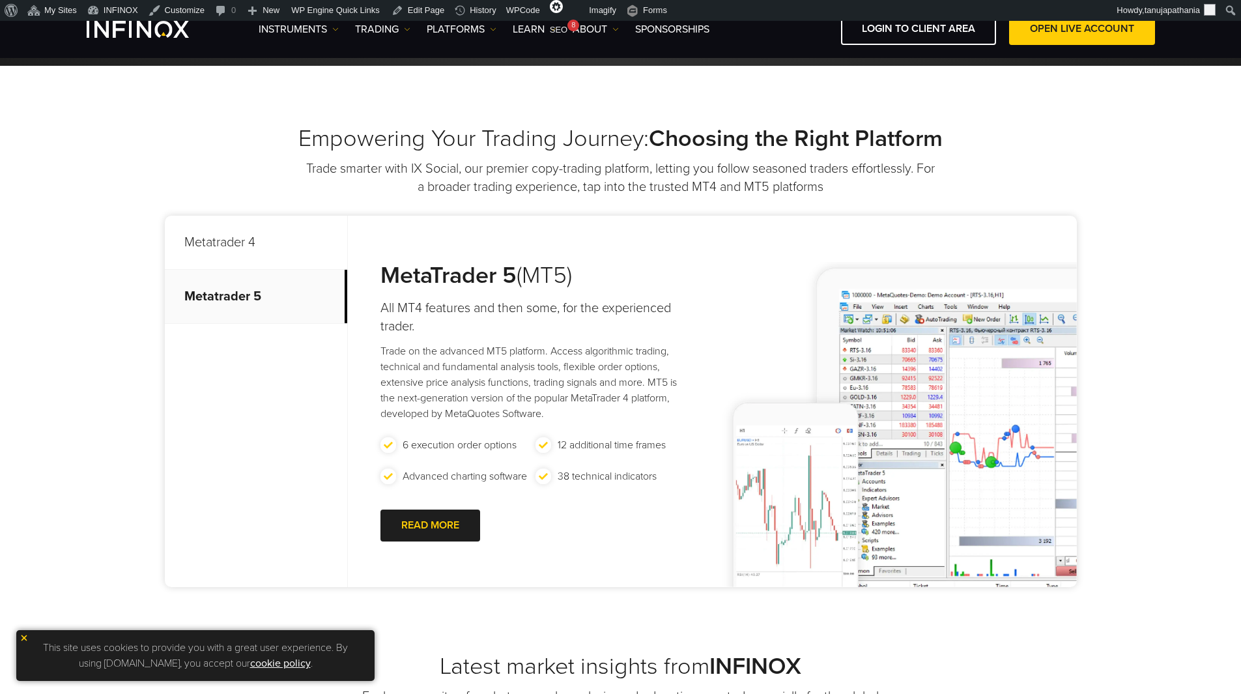
click at [235, 237] on p "Metatrader 4" at bounding box center [256, 243] width 182 height 54
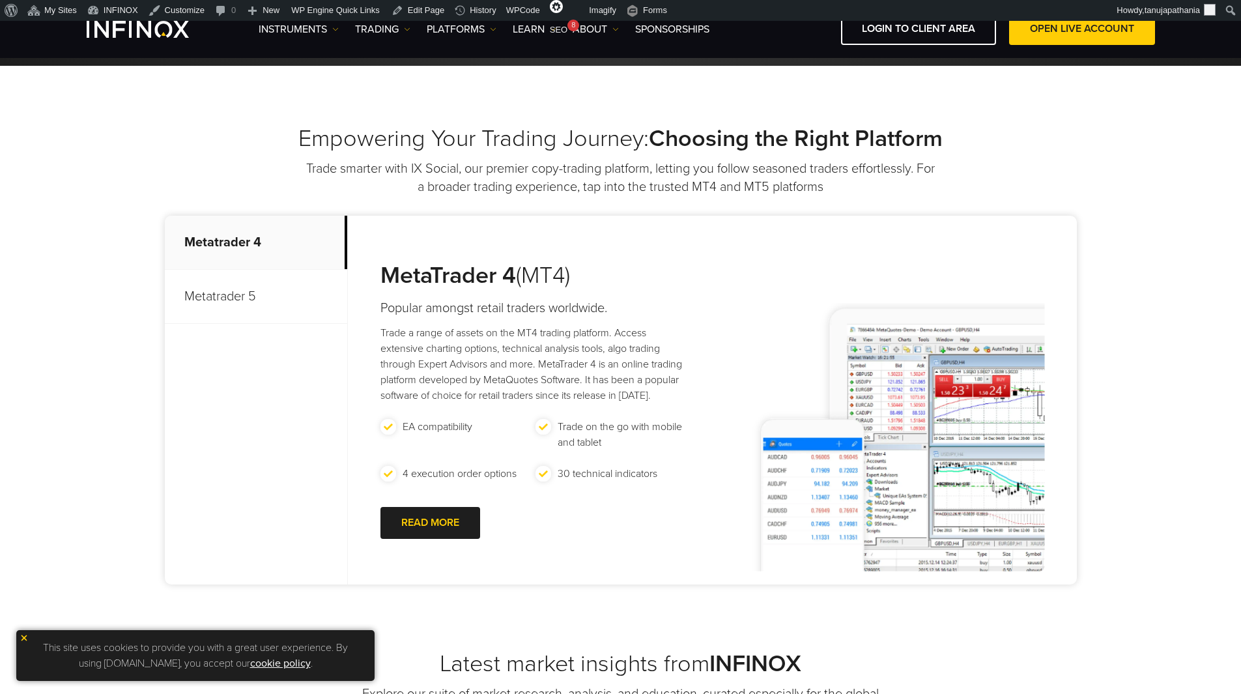
click at [236, 286] on p "Metatrader 5" at bounding box center [256, 297] width 182 height 54
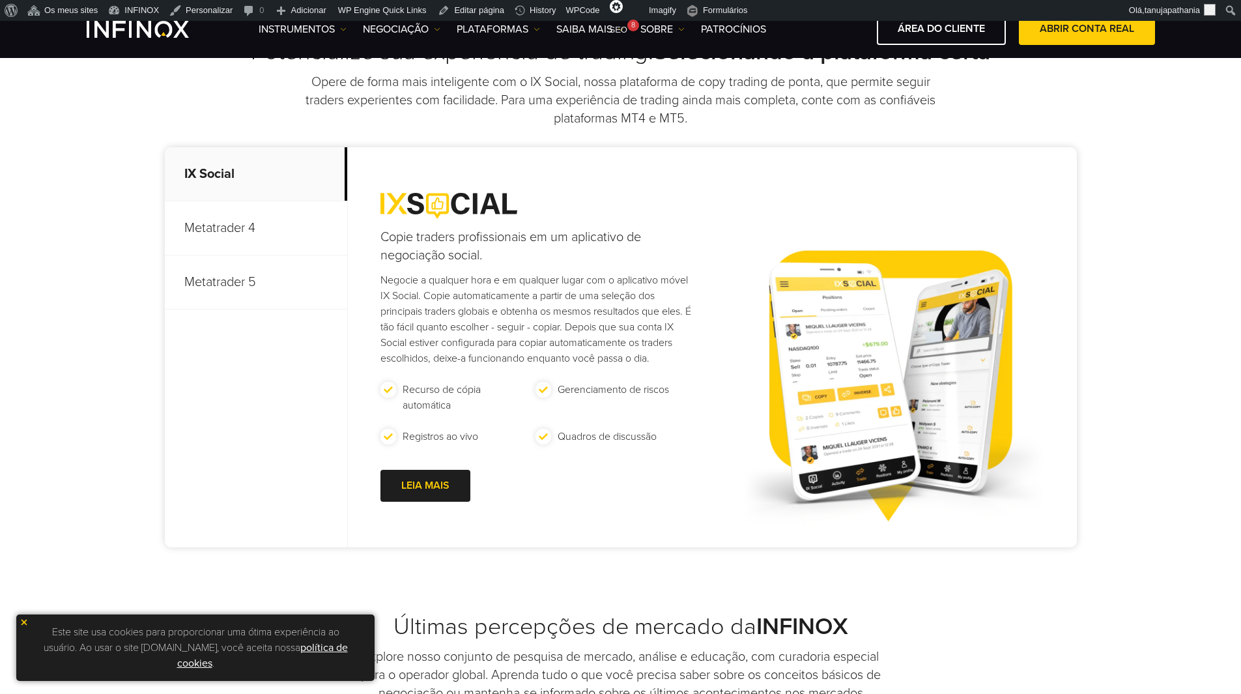
scroll to position [586, 0]
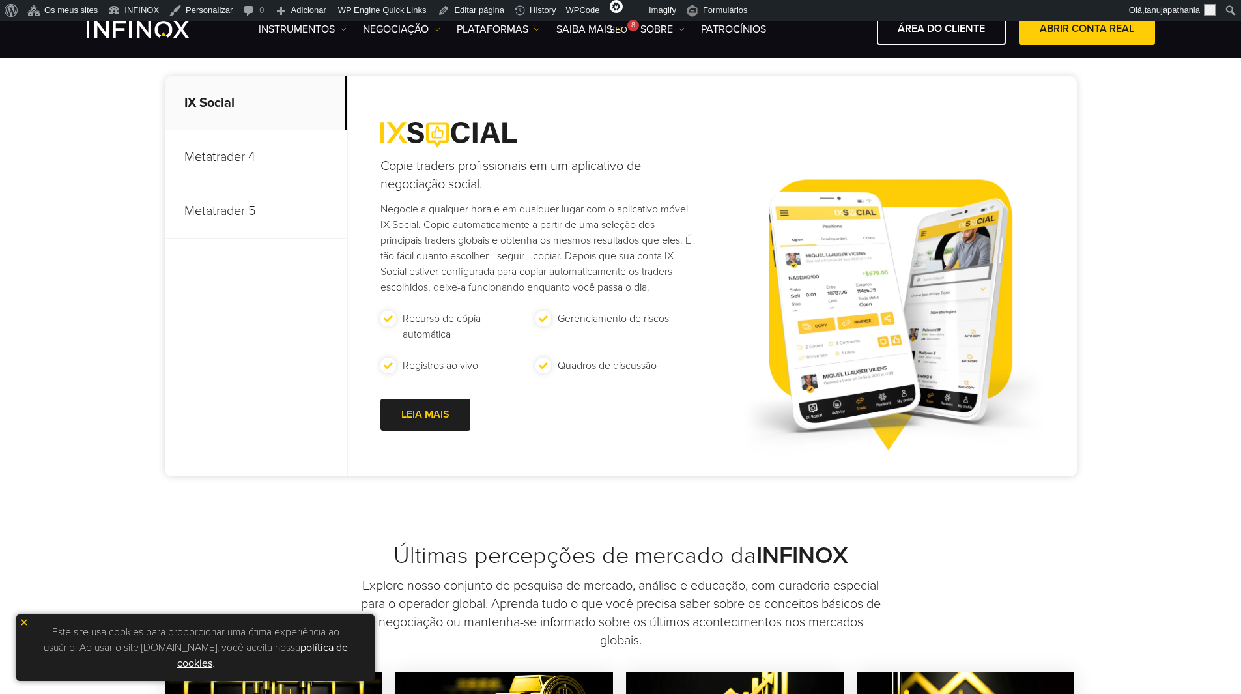
scroll to position [652, 0]
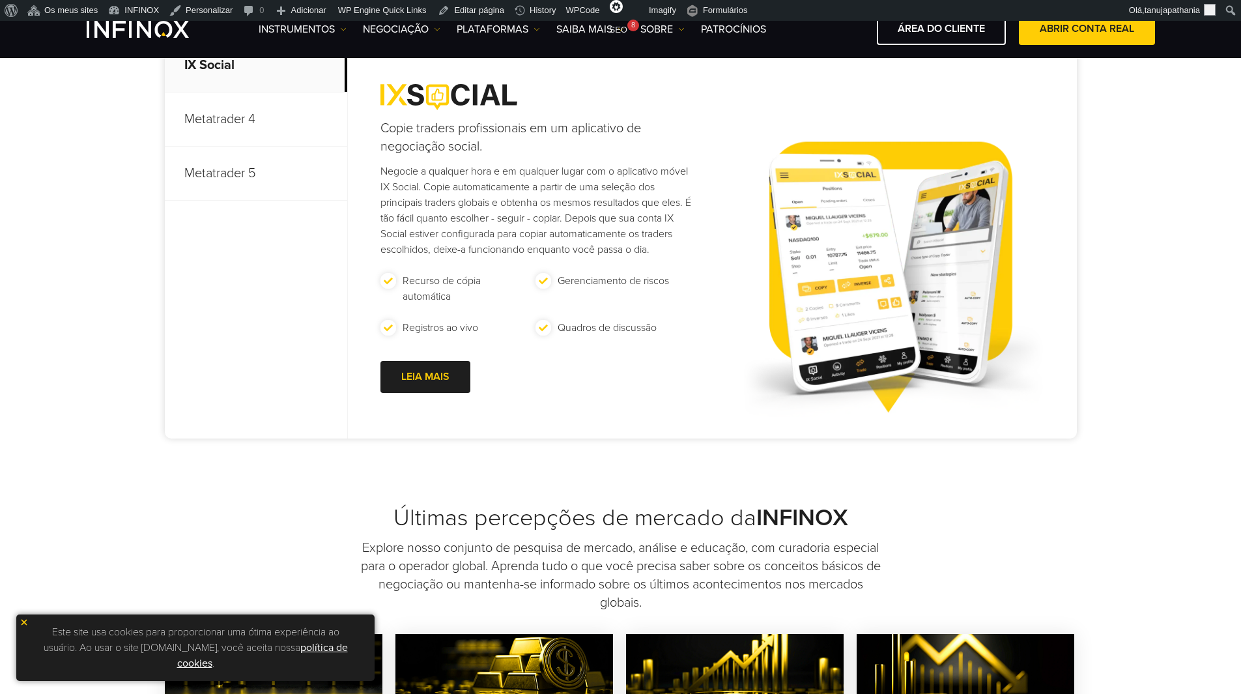
drag, startPoint x: 669, startPoint y: 346, endPoint x: 350, endPoint y: 81, distance: 414.6
click at [350, 81] on div "Copie traders profissionais em um aplicativo de negociação social. Negocie a qu…" at bounding box center [712, 238] width 729 height 400
click at [752, 202] on img at bounding box center [894, 277] width 302 height 296
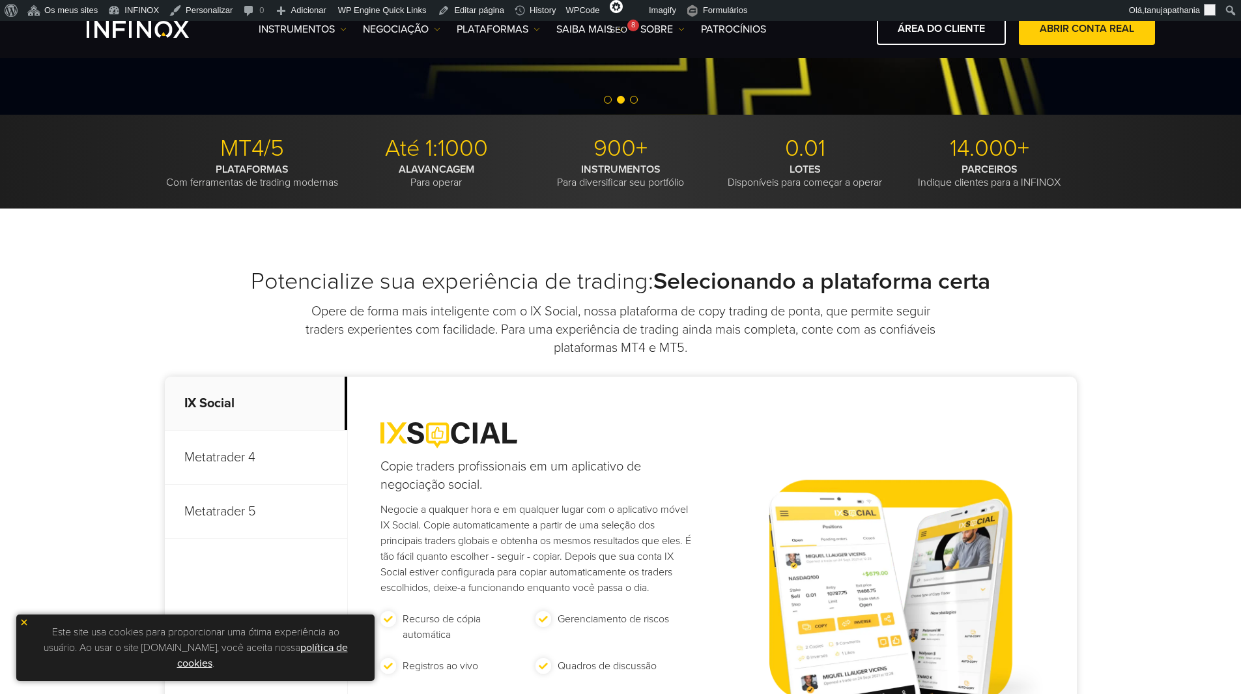
scroll to position [326, 0]
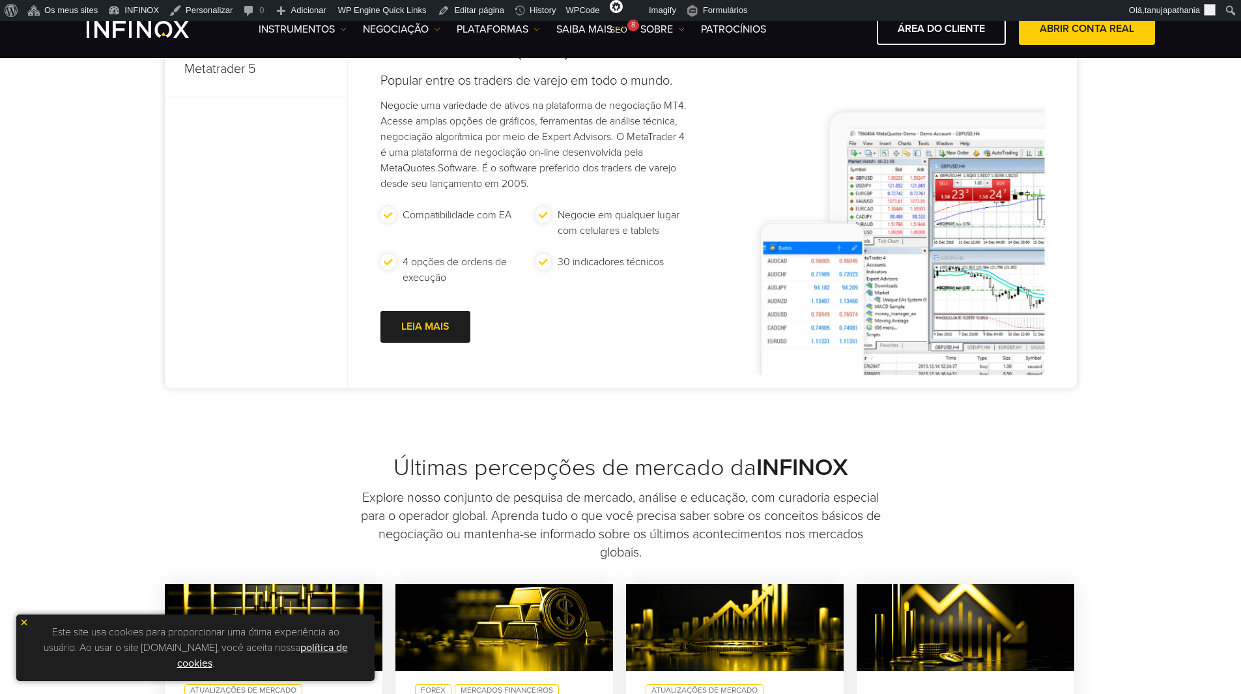
scroll to position [717, 0]
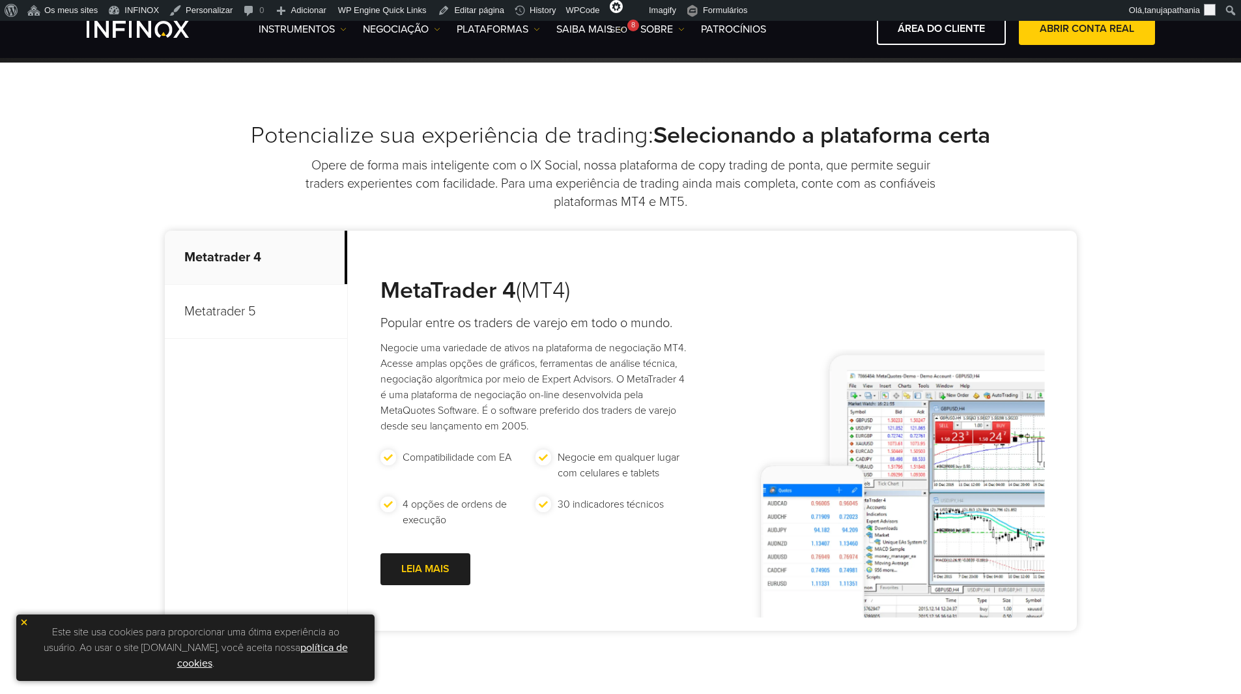
scroll to position [391, 0]
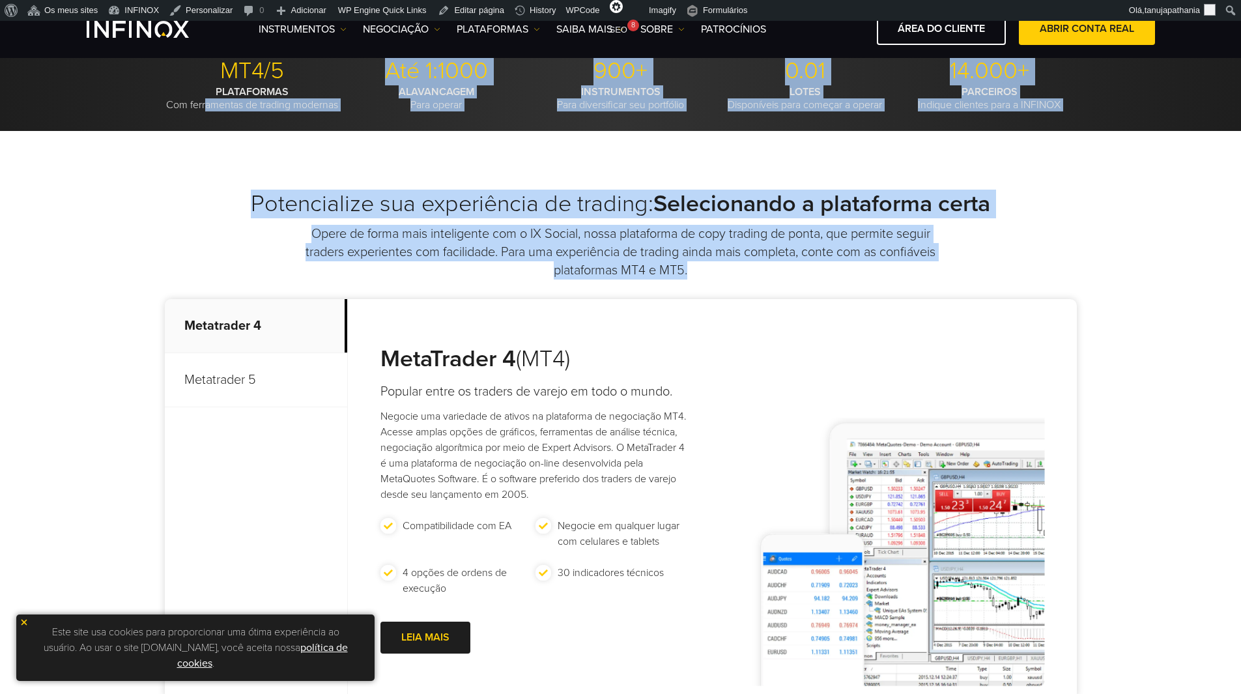
drag, startPoint x: 721, startPoint y: 276, endPoint x: 205, endPoint y: 130, distance: 535.7
click at [373, 169] on div "Potencialize sua experiência de trading: Selecionando a plataforma certa Opere …" at bounding box center [620, 447] width 1241 height 633
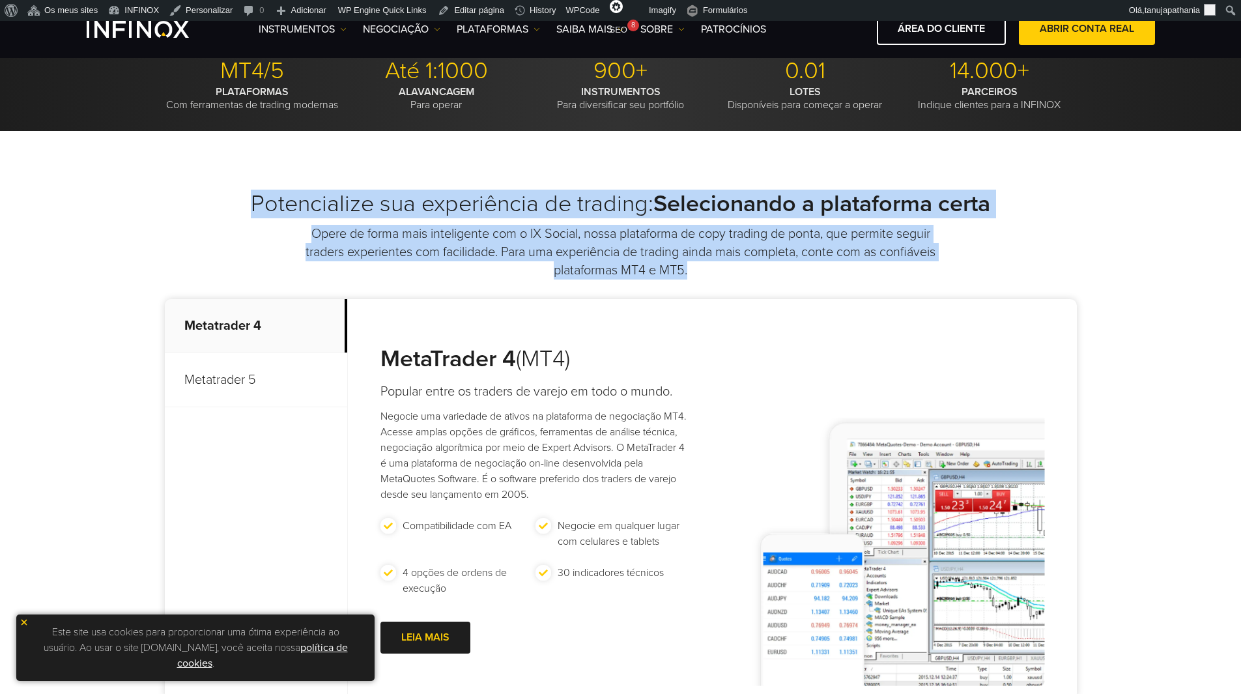
drag, startPoint x: 259, startPoint y: 201, endPoint x: 826, endPoint y: 277, distance: 571.9
click at [826, 277] on div "Potencialize sua experiência de trading: Selecionando a plataforma certa Opere …" at bounding box center [621, 235] width 912 height 90
click at [839, 278] on p "Opere de forma mais inteligente com o IX Social, nossa plataforma de copy tradi…" at bounding box center [621, 252] width 632 height 55
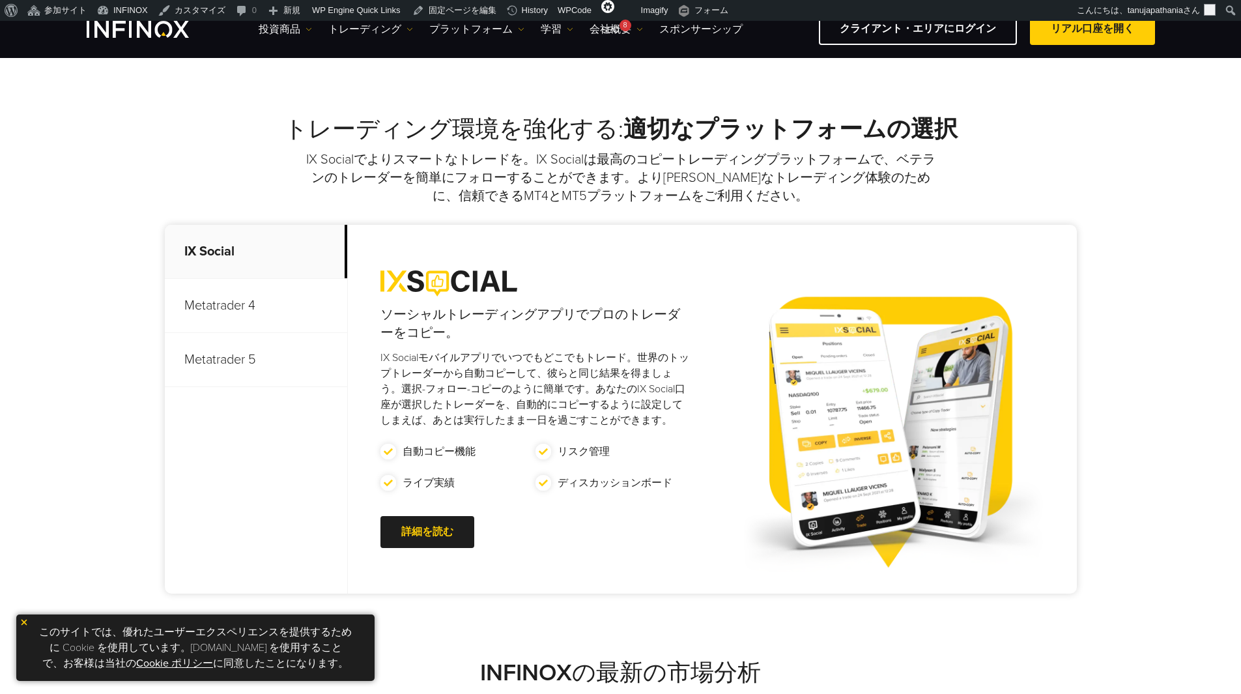
scroll to position [521, 0]
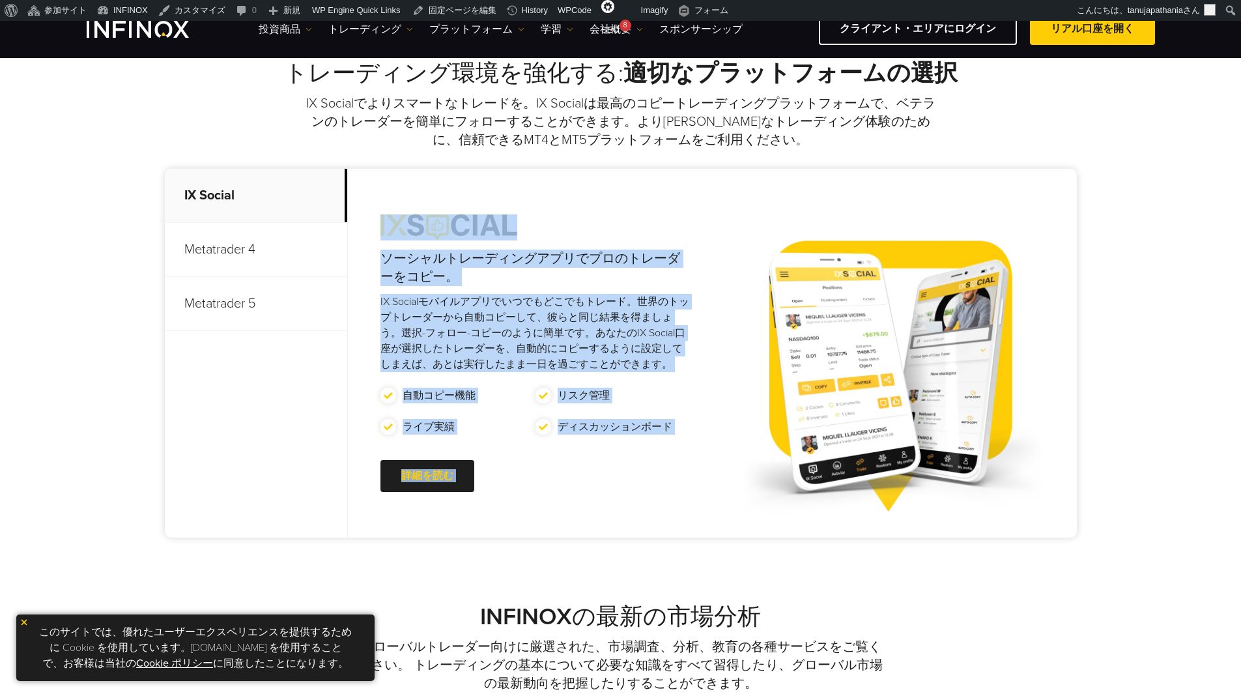
drag, startPoint x: 366, startPoint y: 201, endPoint x: 723, endPoint y: 426, distance: 421.7
click at [723, 426] on div "ソーシャルトレーディングアプリでプロのトレーダーをコピー。 IX Socialモバイルアプリでいつでもどこでもトレード。世界のトップトレーダーから自動コピーし…" at bounding box center [712, 353] width 729 height 369
click at [728, 429] on div at bounding box center [894, 382] width 365 height 309
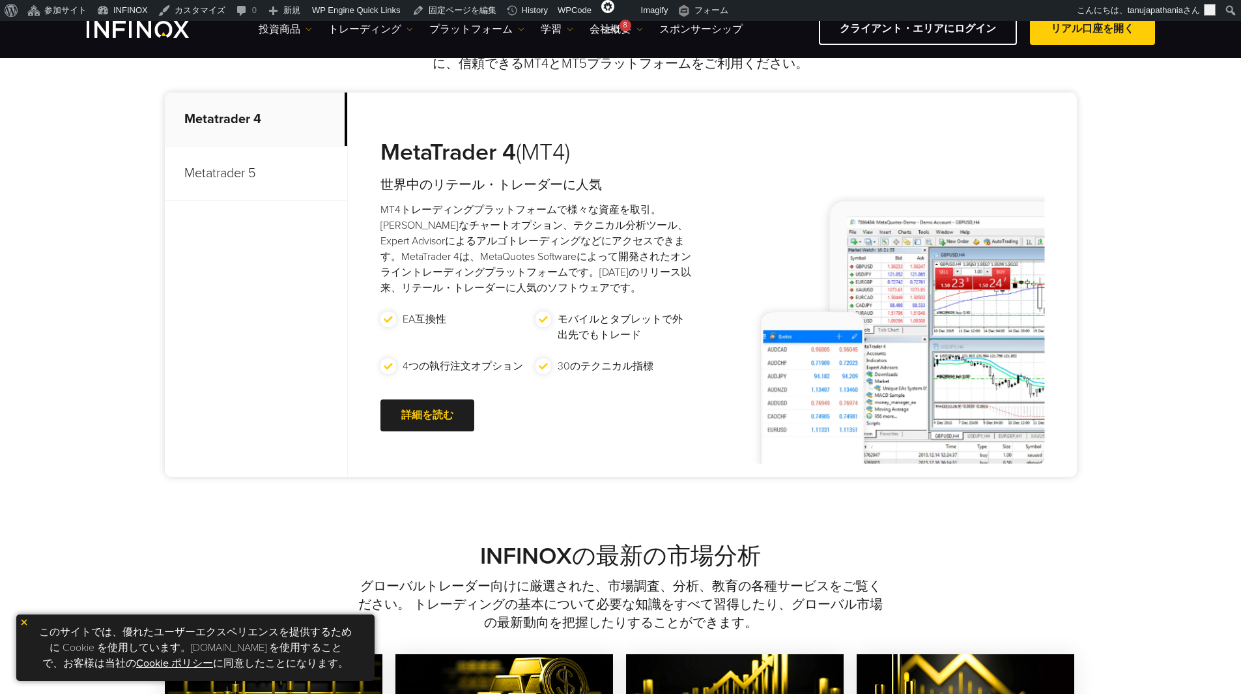
scroll to position [402, 0]
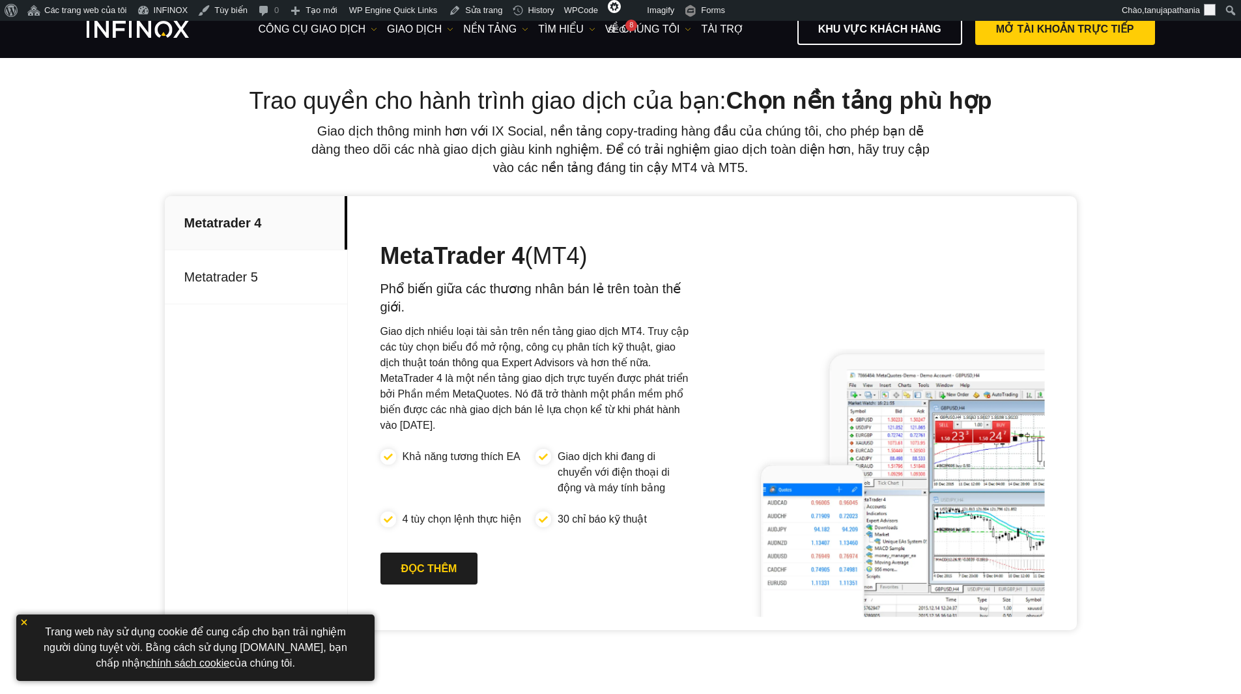
scroll to position [586, 0]
